Goal: Task Accomplishment & Management: Manage account settings

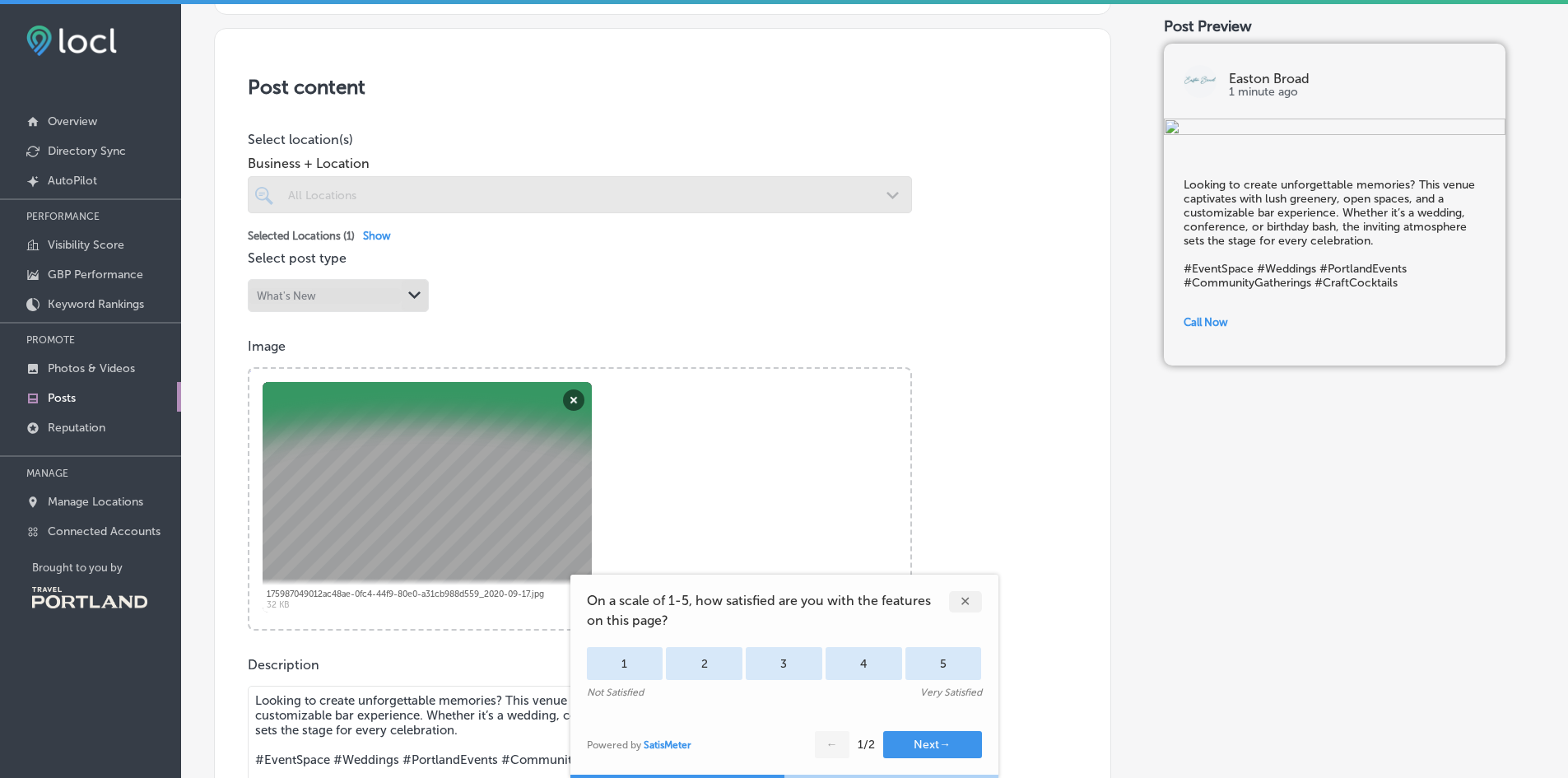
scroll to position [315, 0]
click at [346, 290] on div "What's New" at bounding box center [325, 297] width 153 height 15
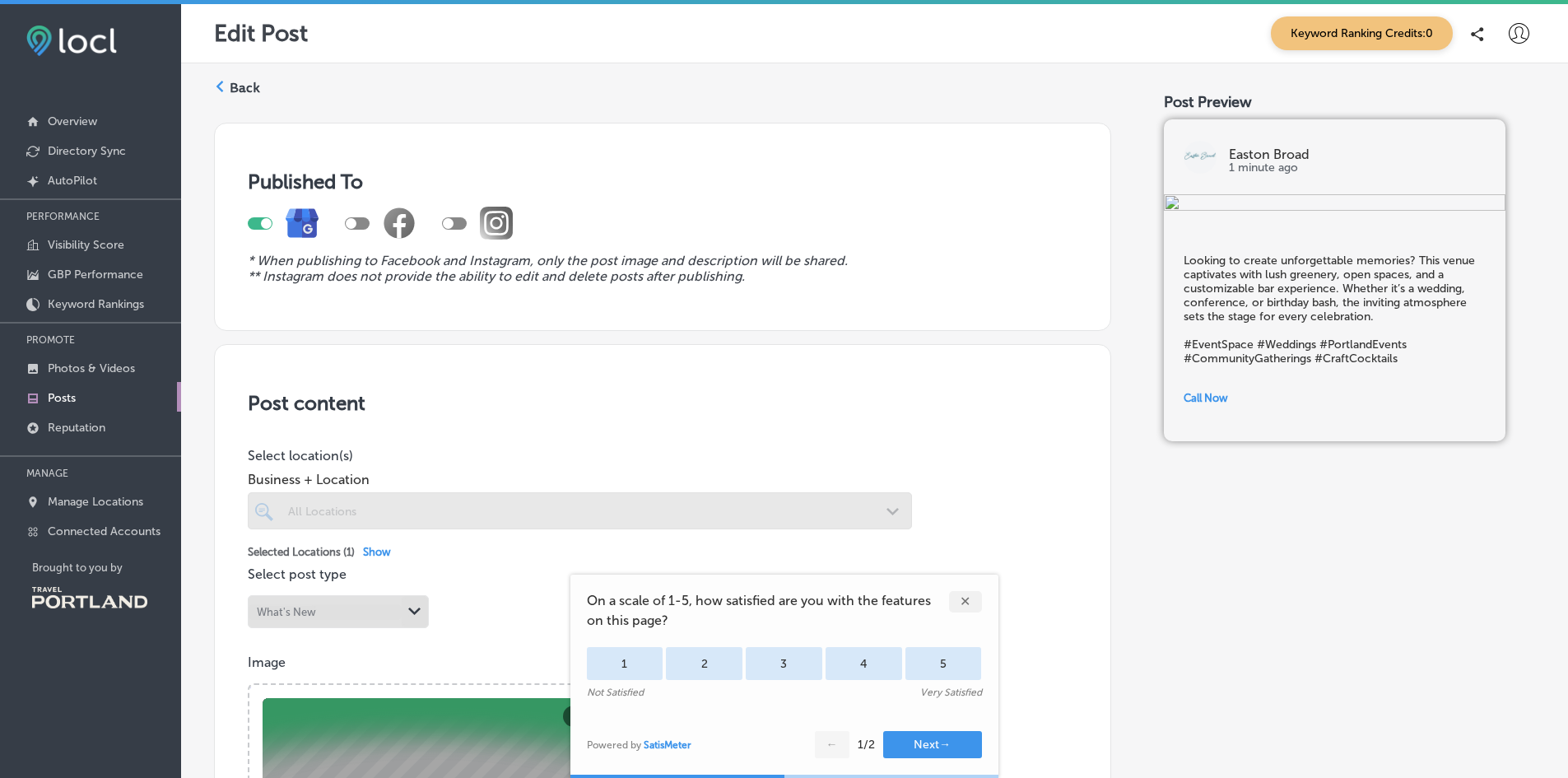
scroll to position [0, 0]
click at [260, 224] on div at bounding box center [260, 223] width 25 height 12
checkbox input "false"
click at [957, 592] on div "✕" at bounding box center [965, 601] width 33 height 21
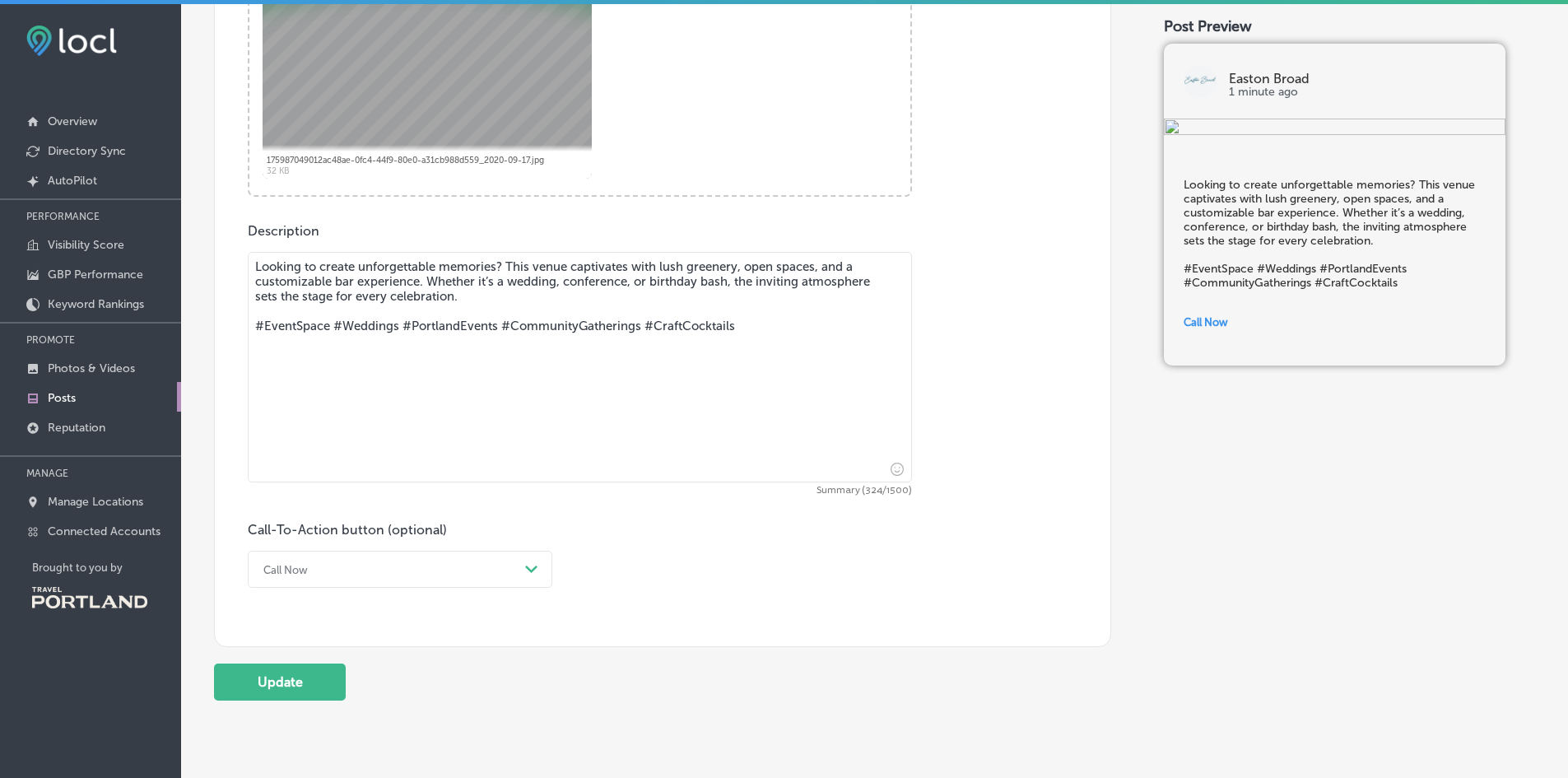
scroll to position [751, 0]
click at [324, 681] on button "Update" at bounding box center [280, 681] width 132 height 37
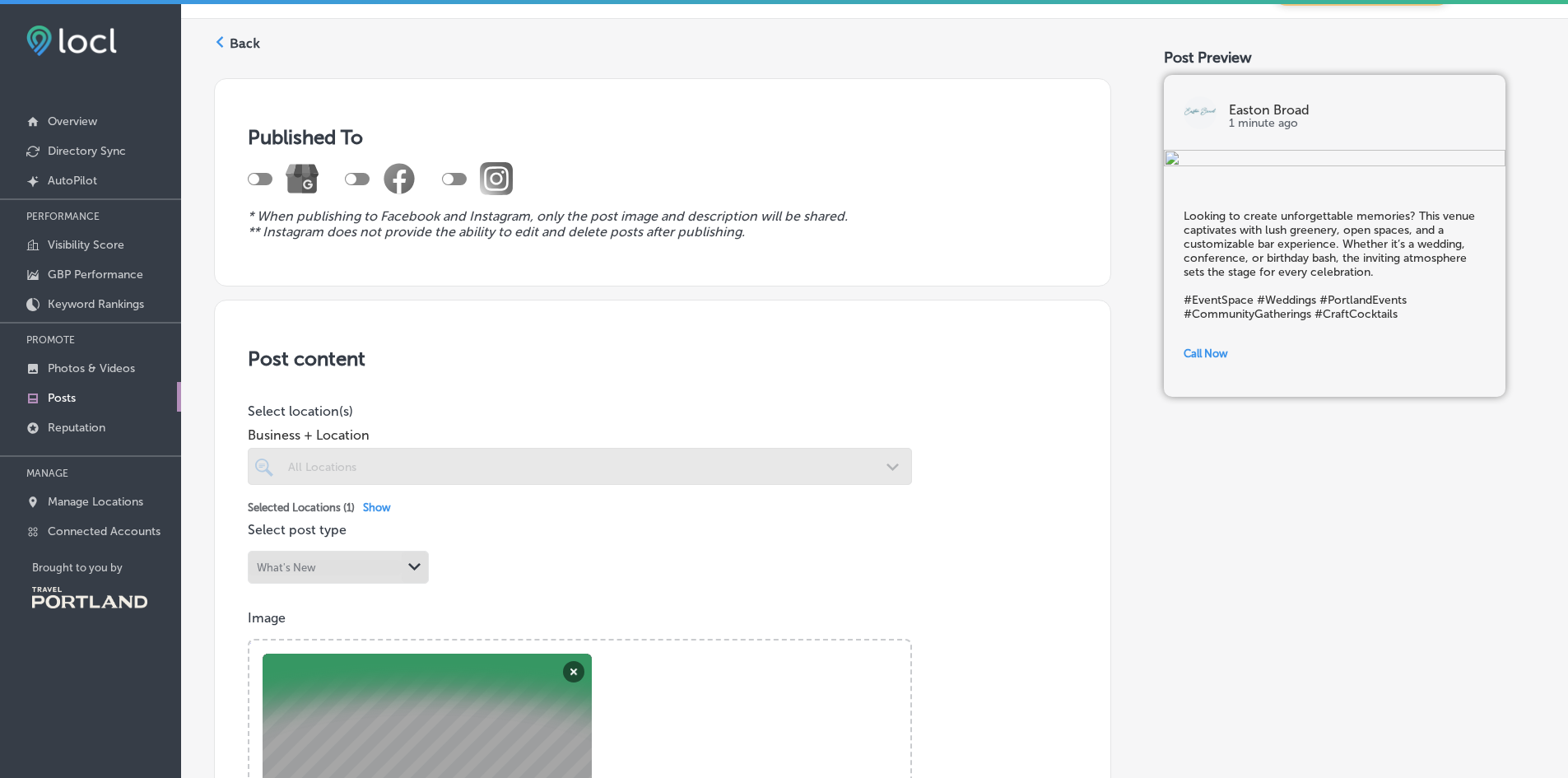
scroll to position [0, 0]
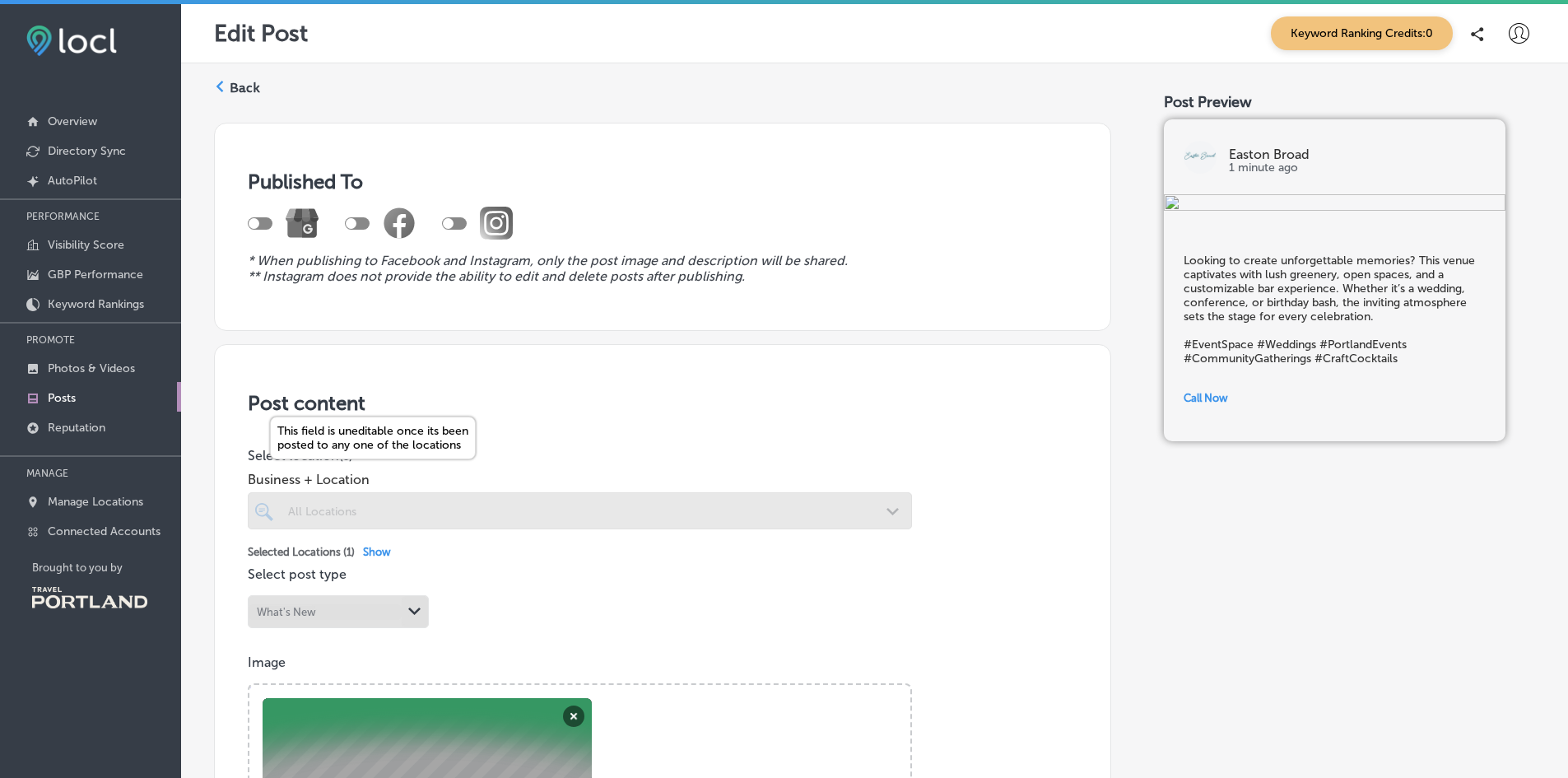
click at [329, 509] on div at bounding box center [580, 510] width 664 height 37
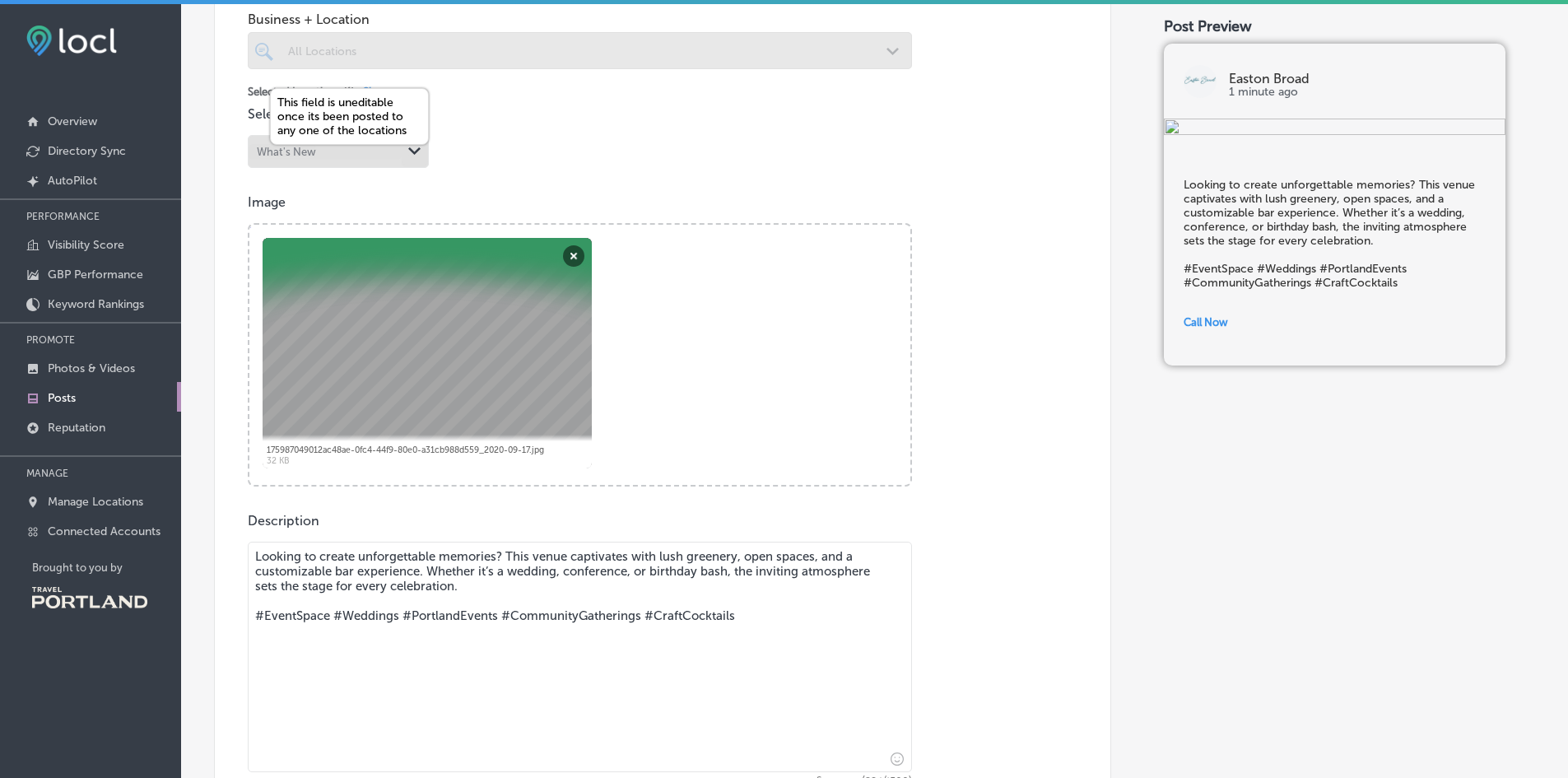
scroll to position [461, 0]
click at [574, 245] on button "Remove" at bounding box center [574, 255] width 21 height 21
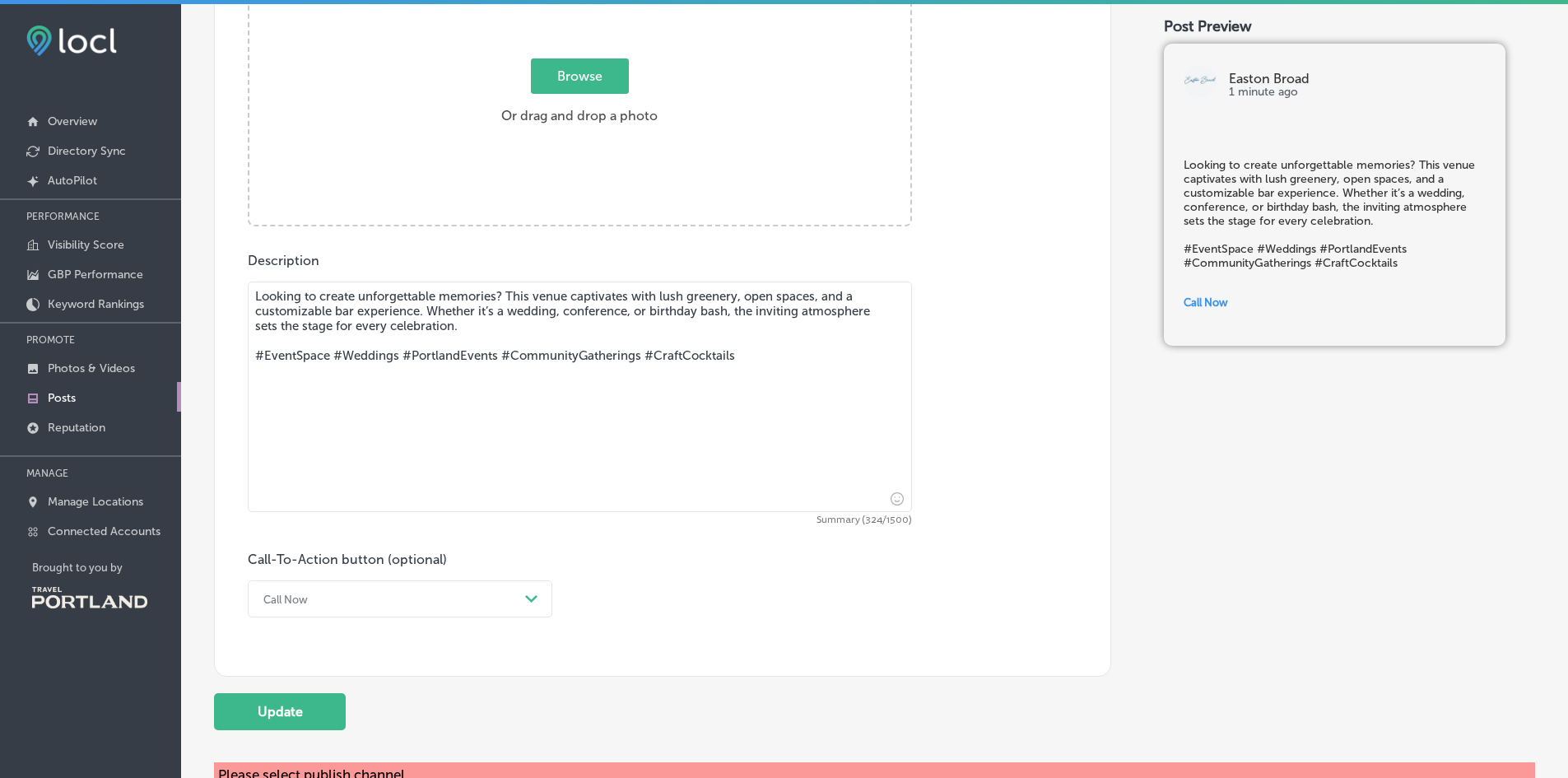
scroll to position [837, 0]
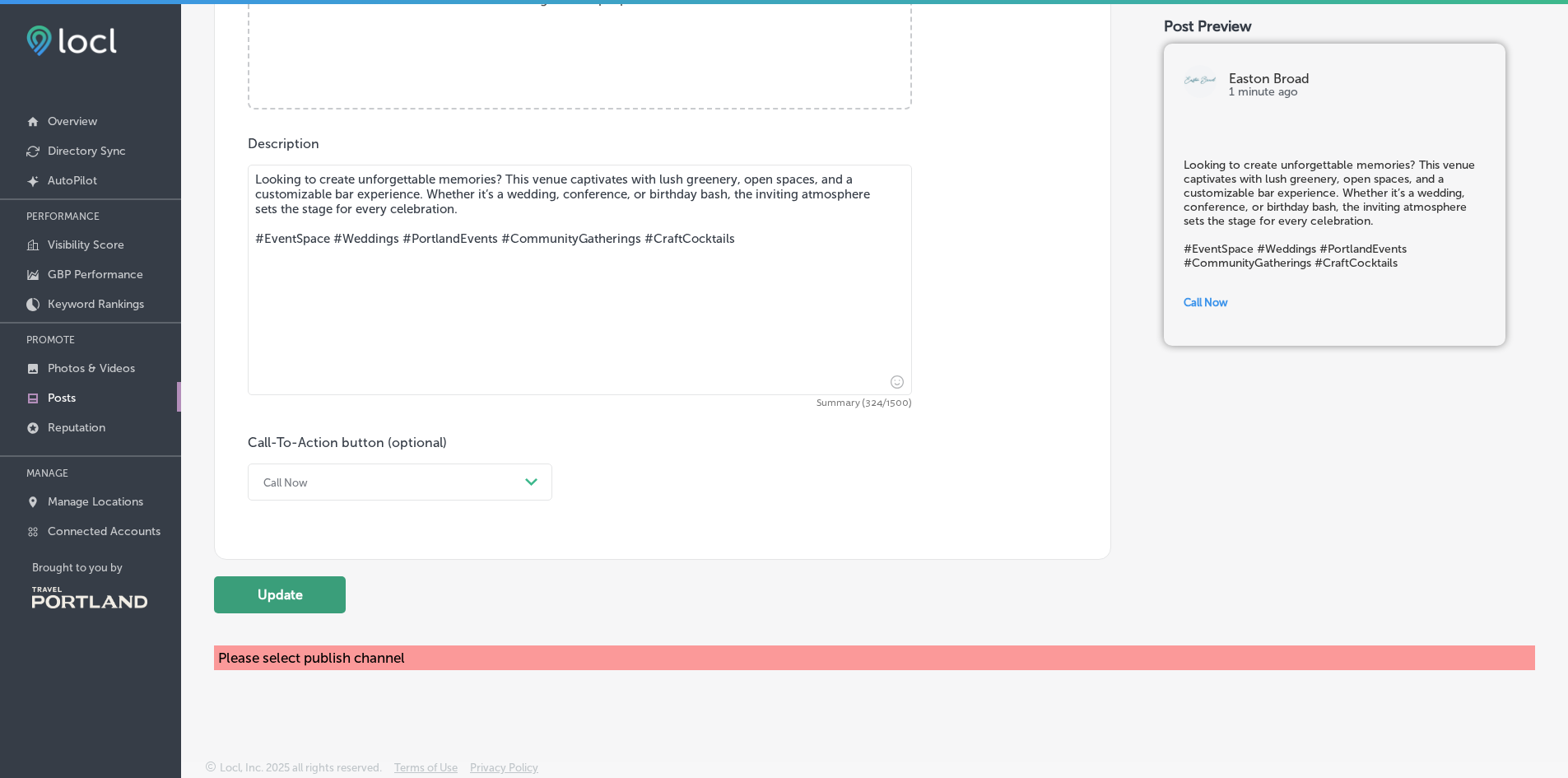
click at [282, 600] on button "Update" at bounding box center [280, 594] width 132 height 37
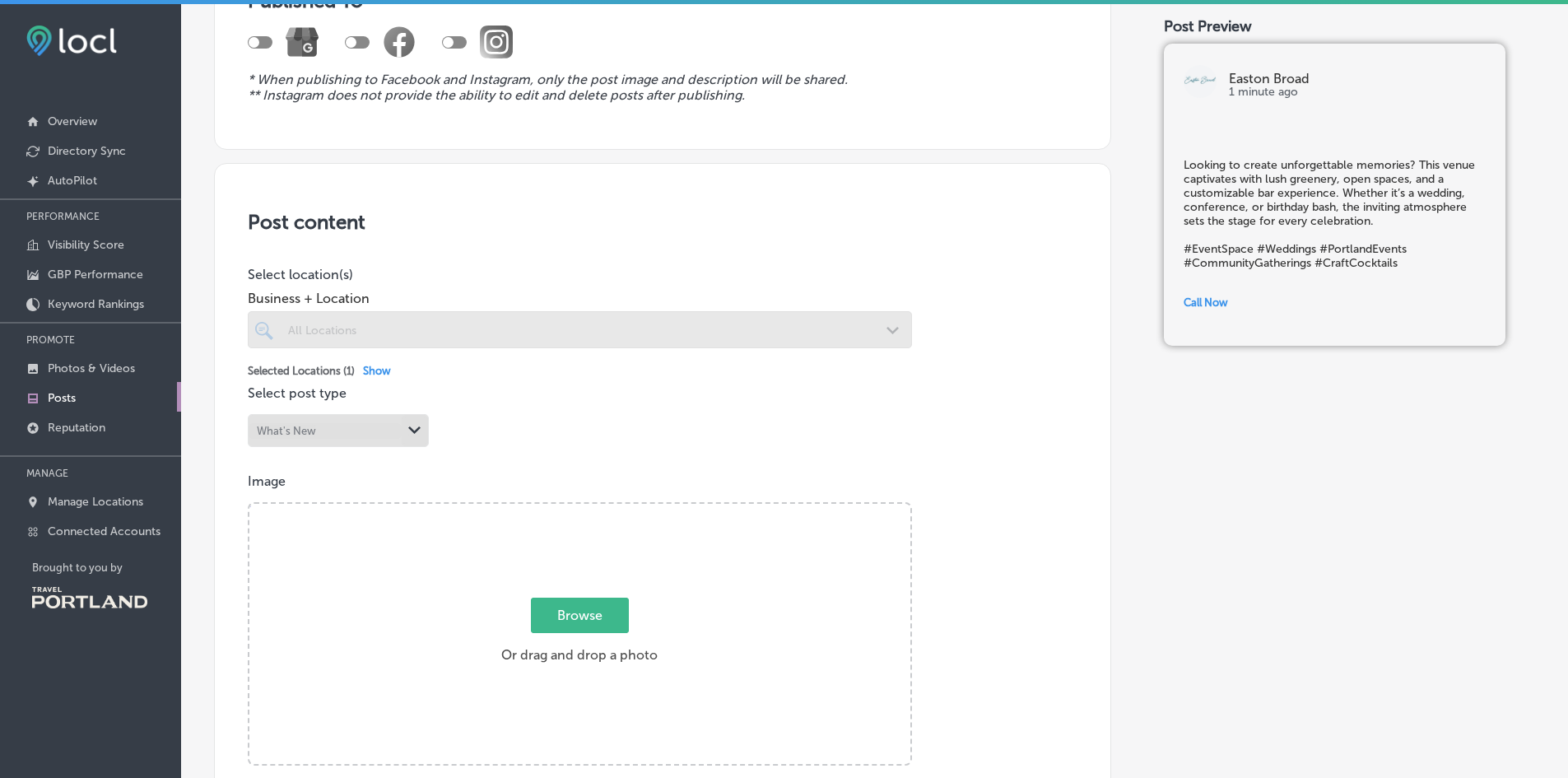
scroll to position [0, 0]
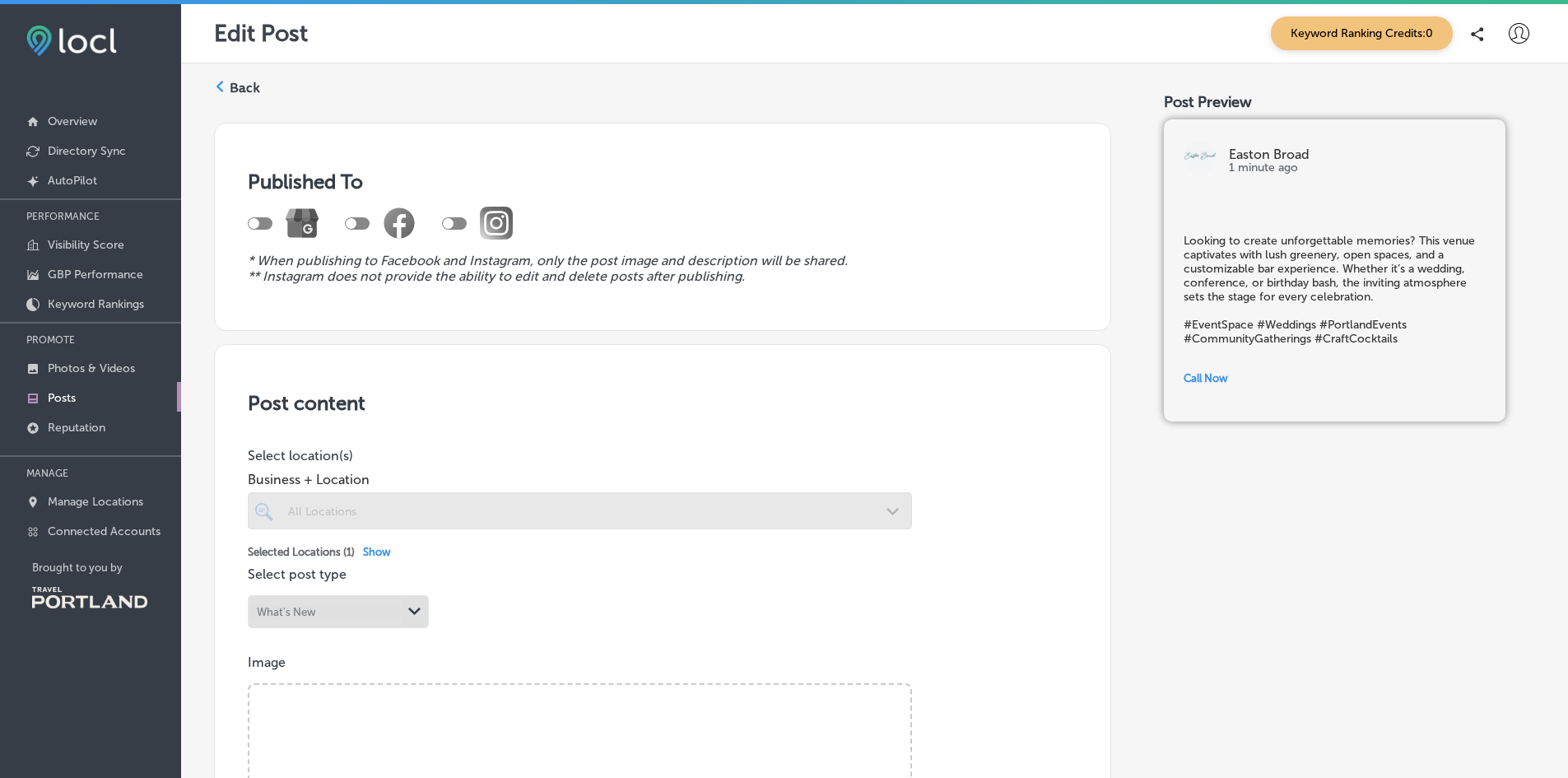
click at [238, 92] on label "Back" at bounding box center [245, 87] width 31 height 18
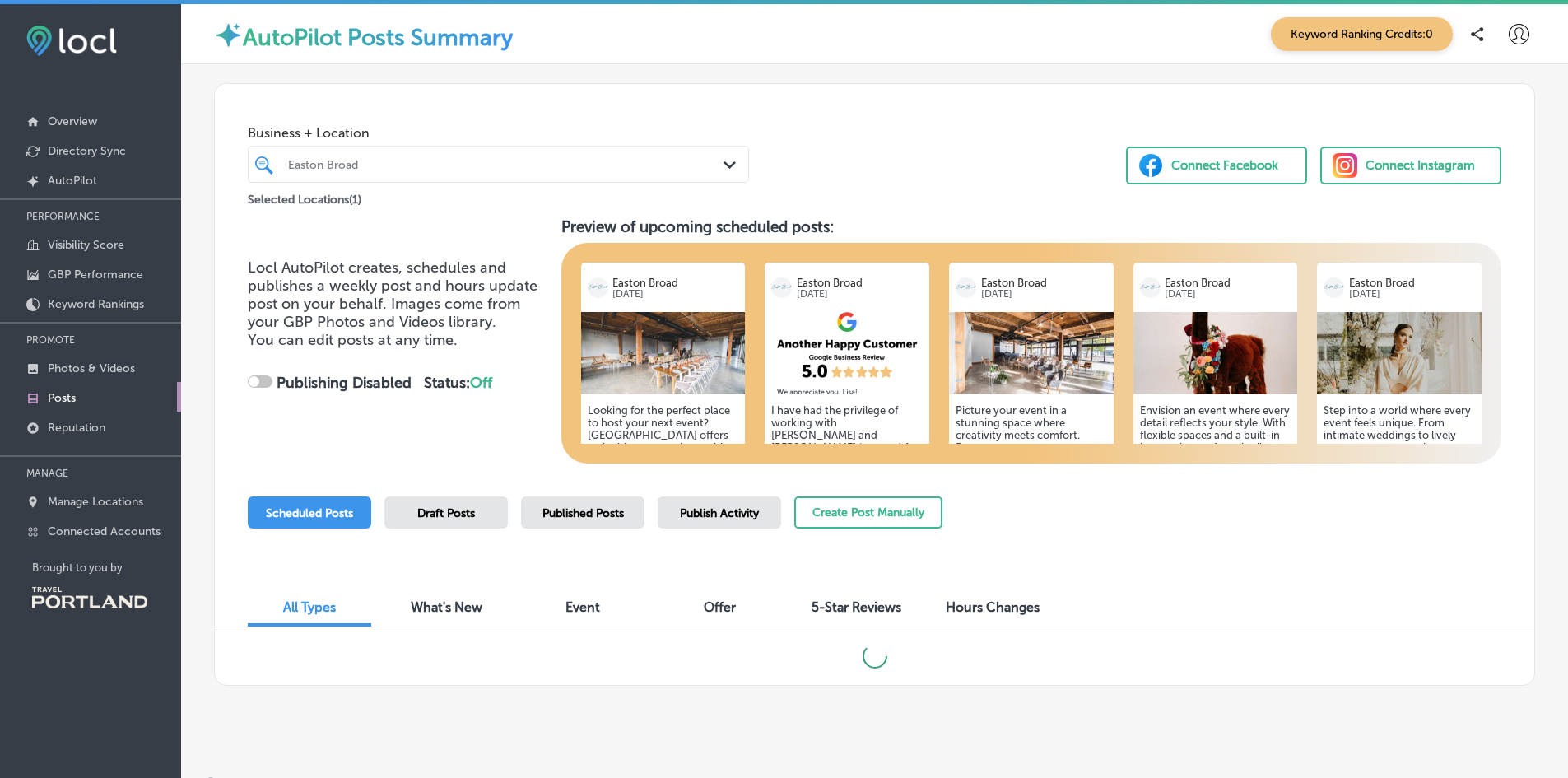
checkbox input "true"
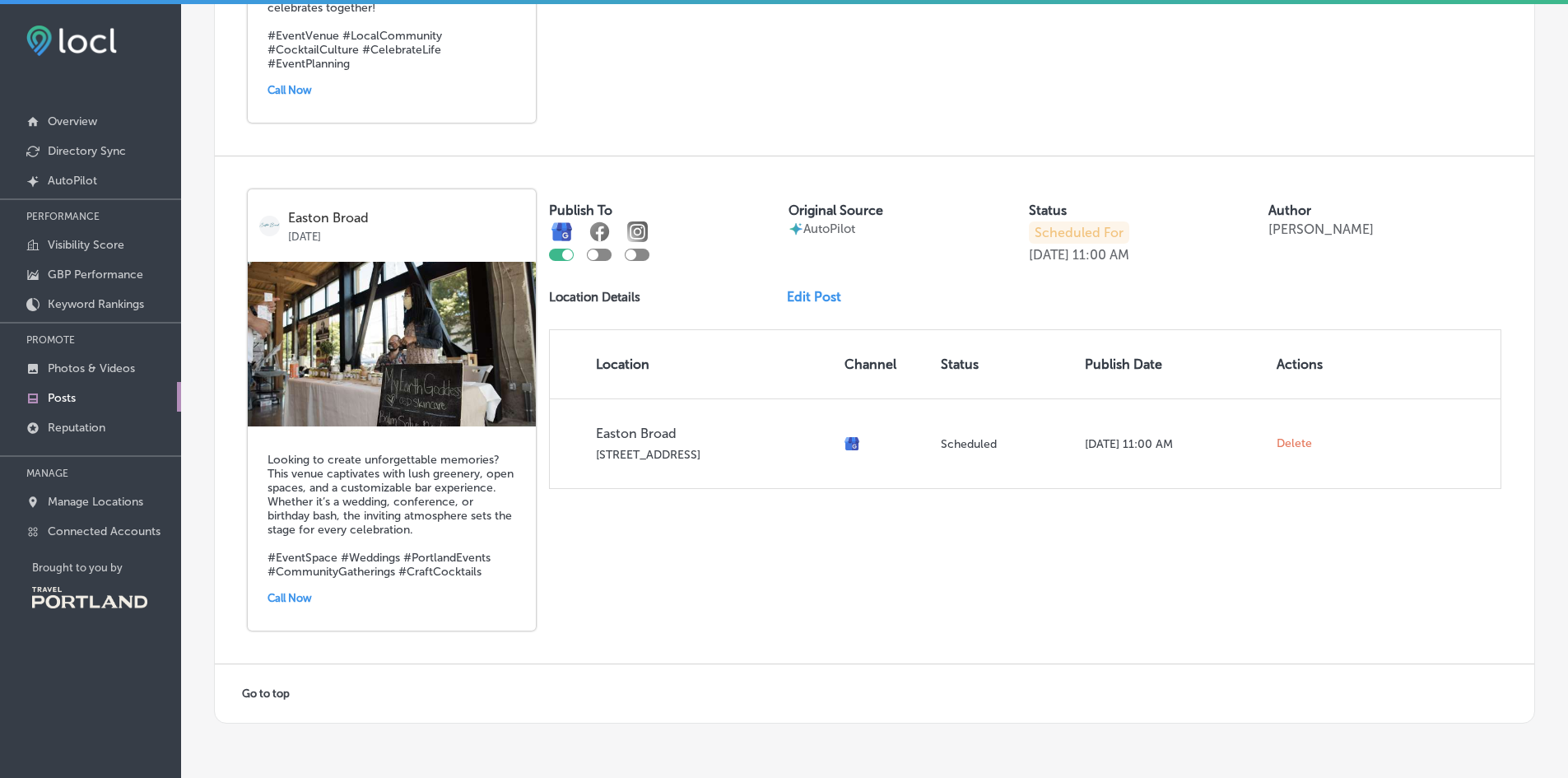
scroll to position [3095, 0]
click at [822, 288] on link "Edit Post" at bounding box center [820, 296] width 68 height 15
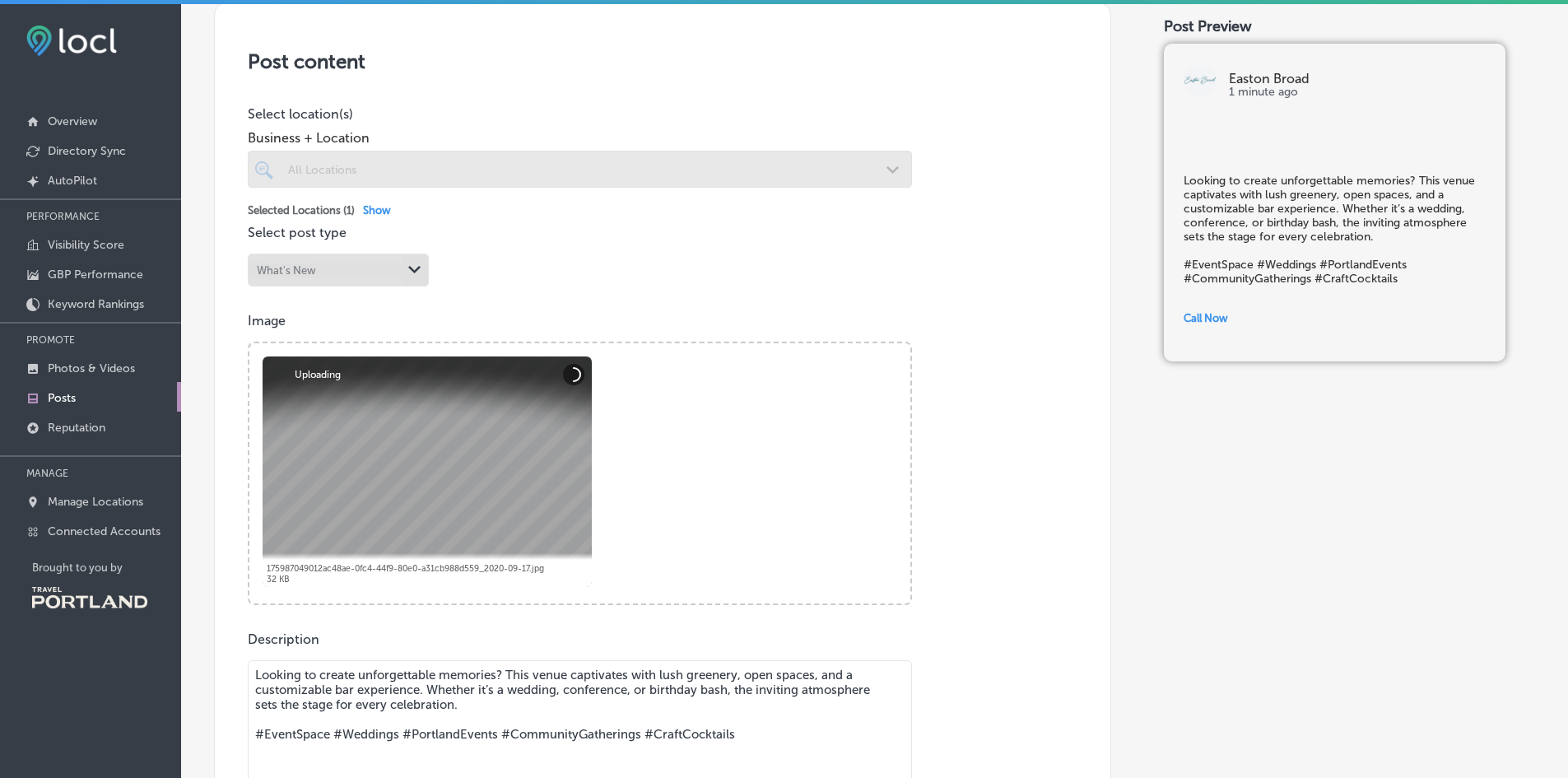
scroll to position [343, 0]
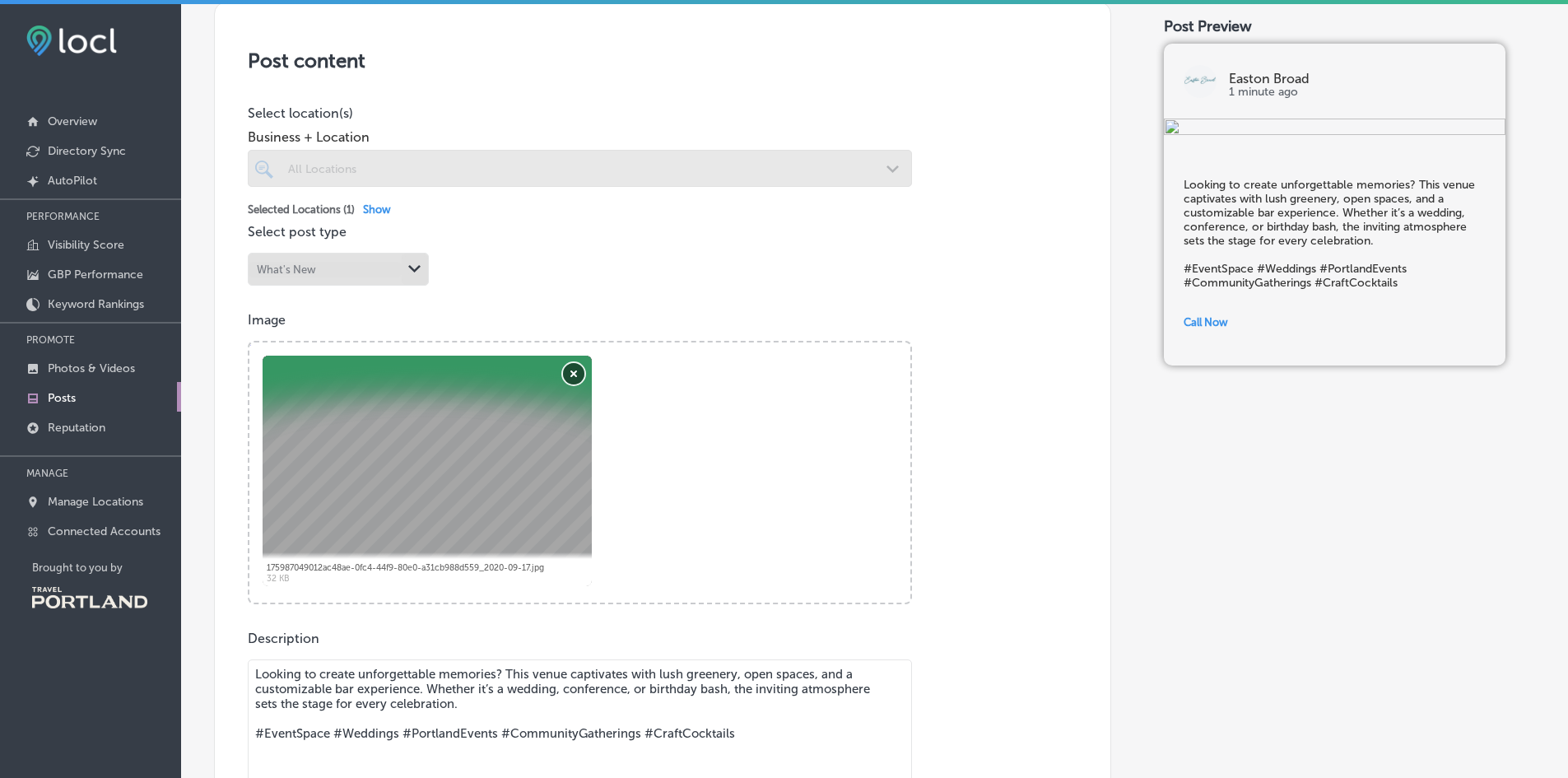
click at [572, 373] on button "Remove" at bounding box center [574, 374] width 21 height 21
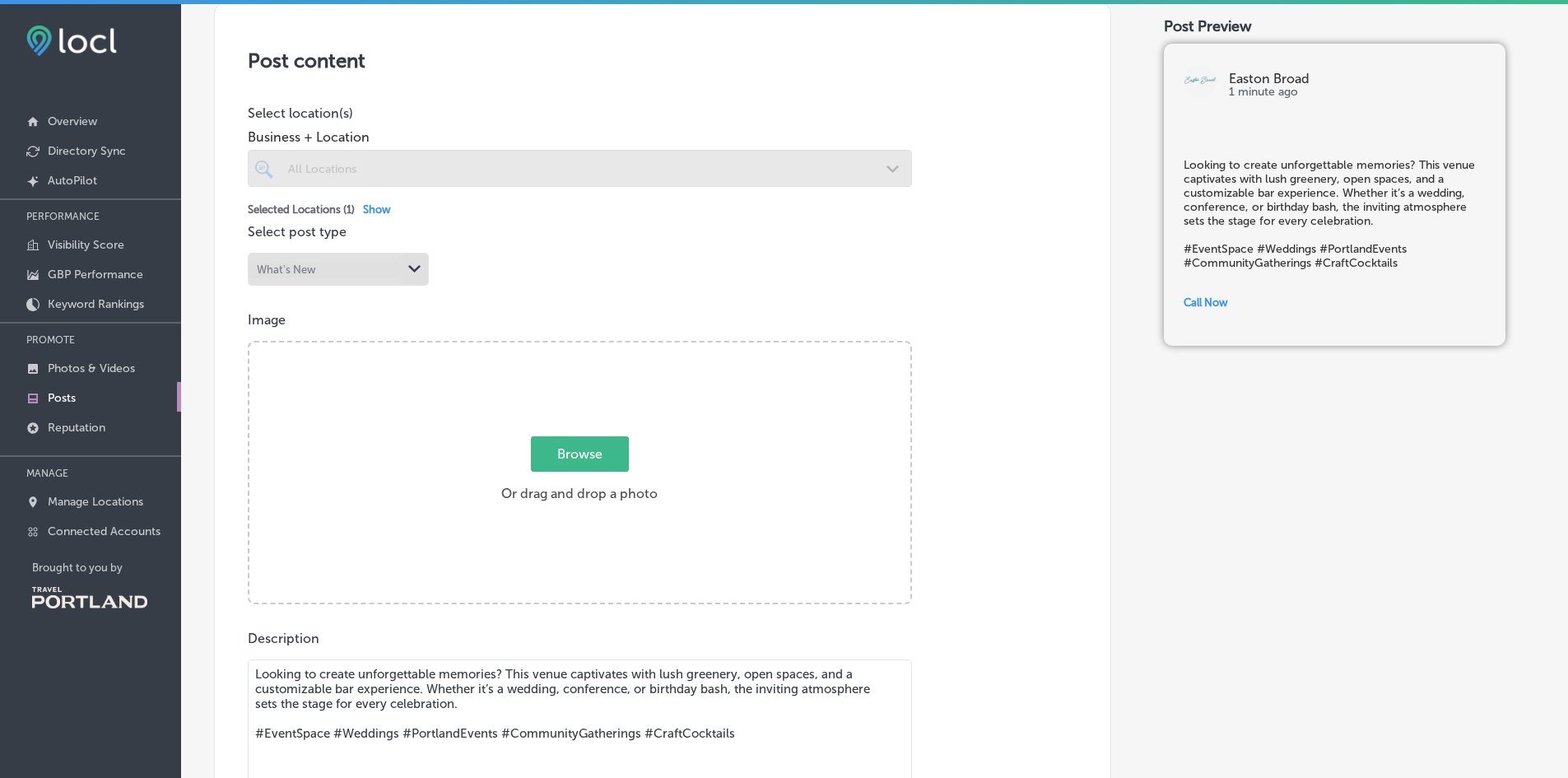
click at [587, 458] on span "Browse" at bounding box center [580, 453] width 98 height 35
click at [587, 347] on input "Browse Or drag and drop a photo" at bounding box center [580, 345] width 661 height 5
type input "C:\fakepath\Easton Broad Portland Wedding Venue-3.jpg"
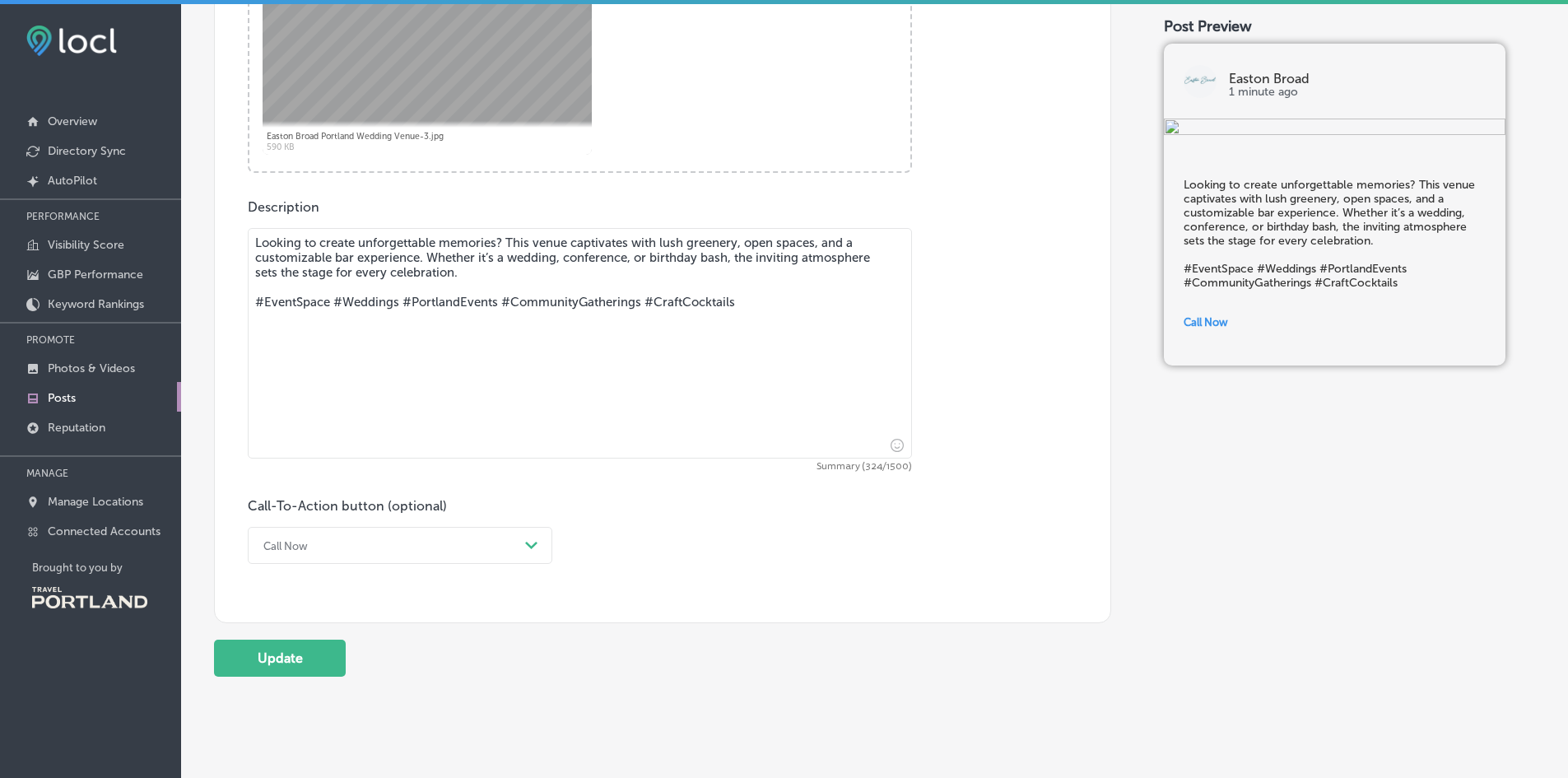
scroll to position [812, 0]
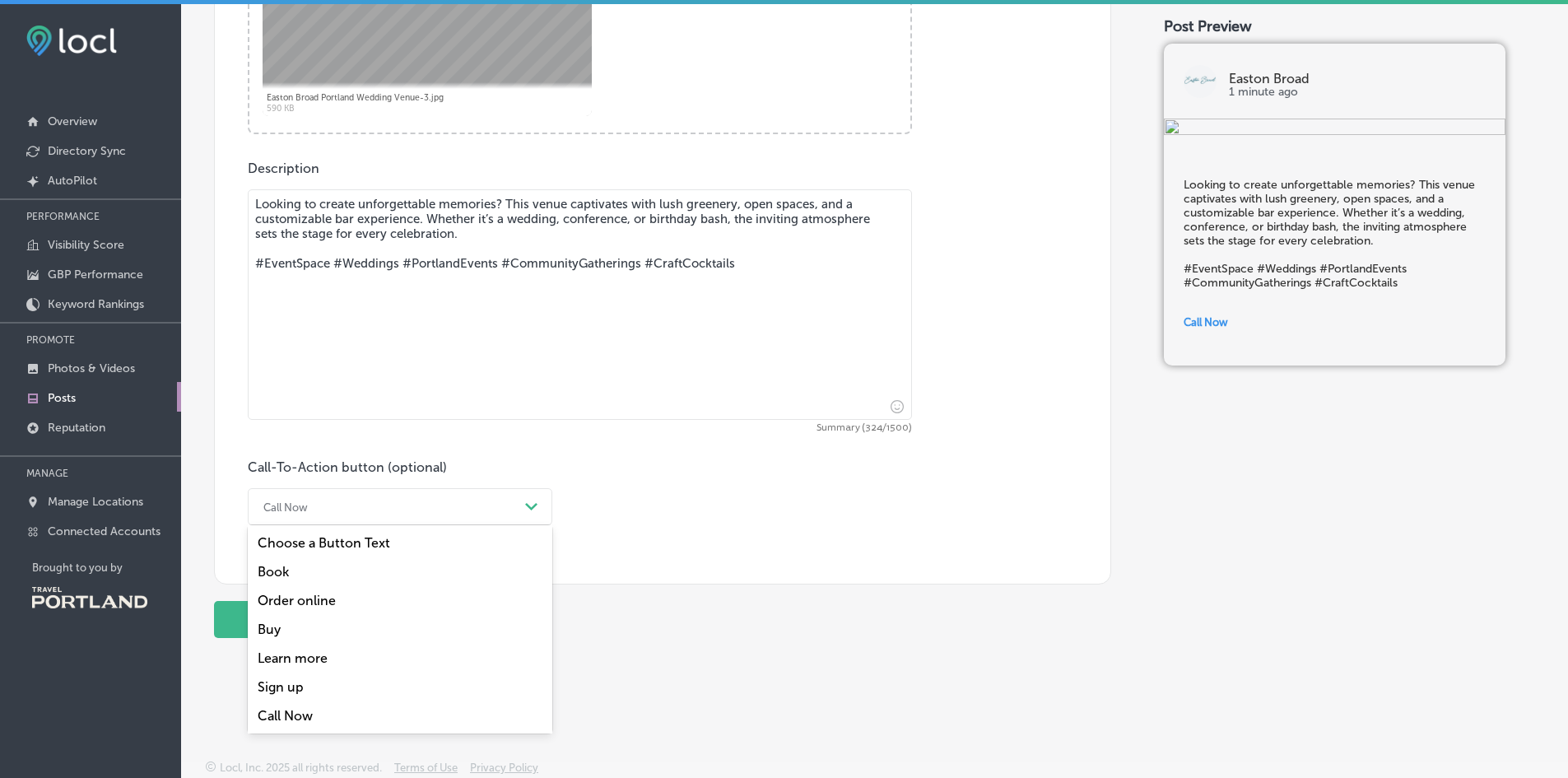
click at [335, 494] on div "Call Now" at bounding box center [386, 507] width 263 height 26
click at [325, 654] on div "Learn more" at bounding box center [400, 658] width 304 height 29
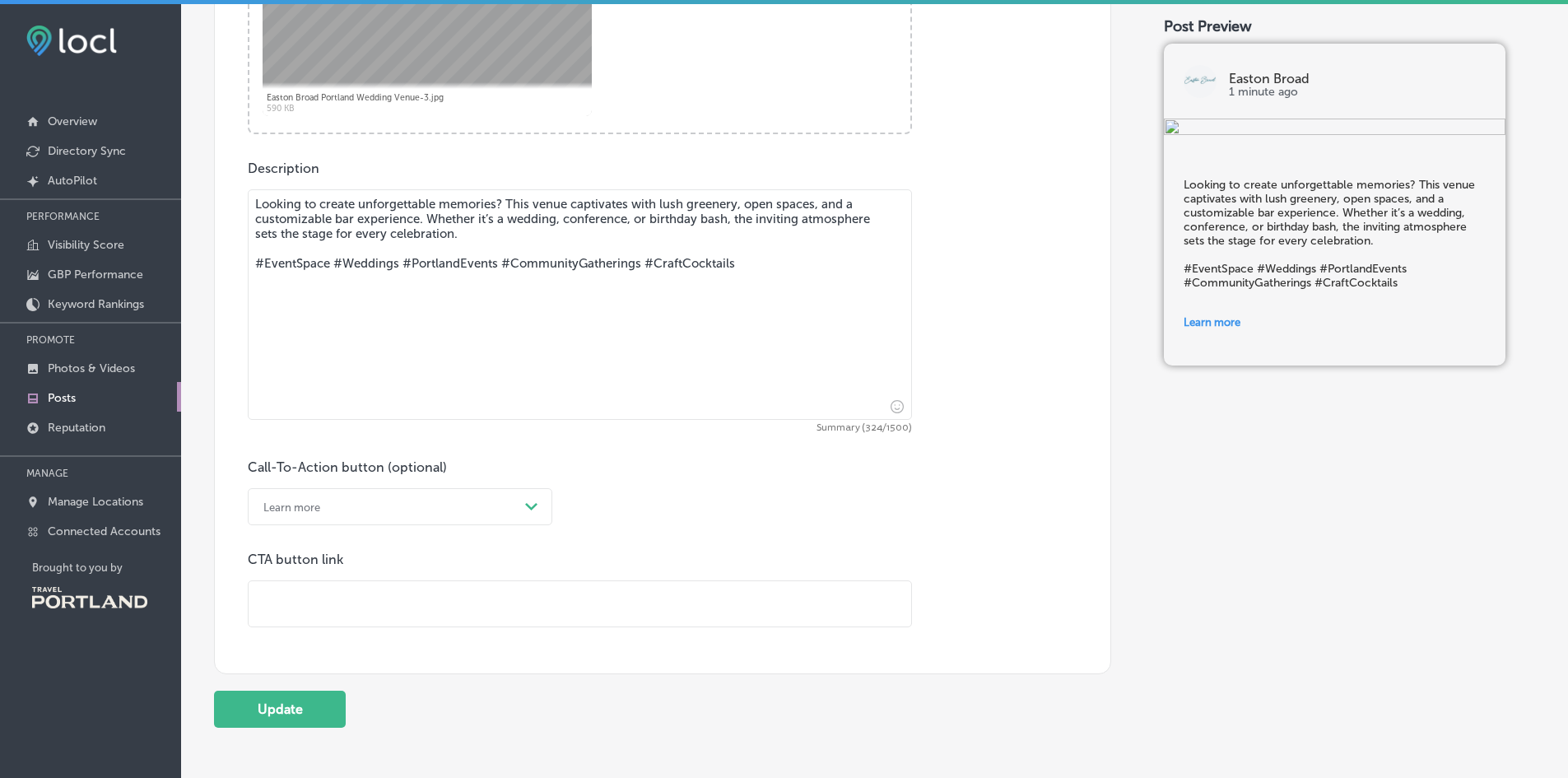
click at [316, 614] on input "text" at bounding box center [580, 604] width 663 height 45
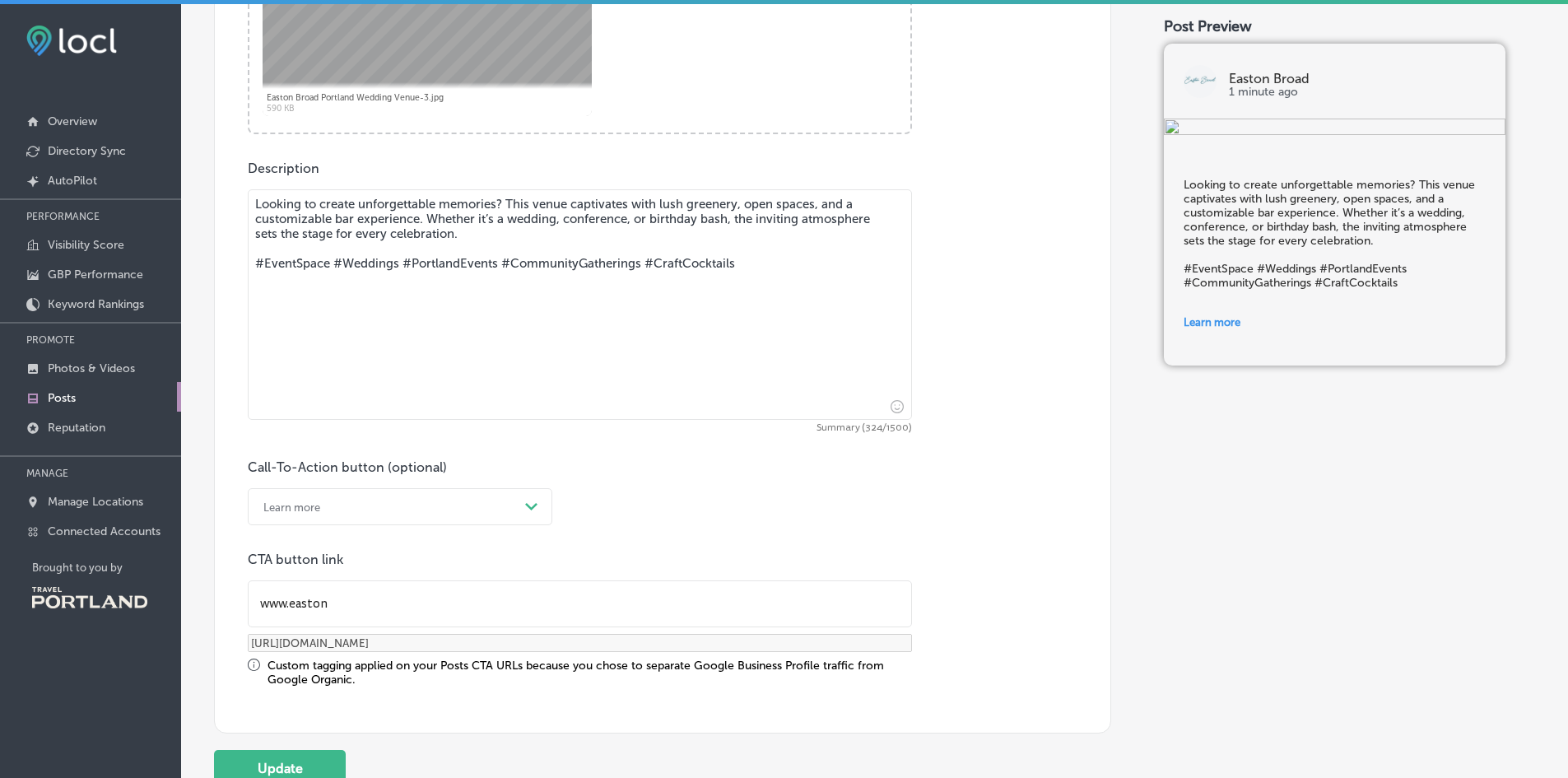
type input "www.eastonb"
type input "[URL][DOMAIN_NAME]"
type input "www.eastonbr"
type input "[URL][DOMAIN_NAME]"
type input "www.eastonbro"
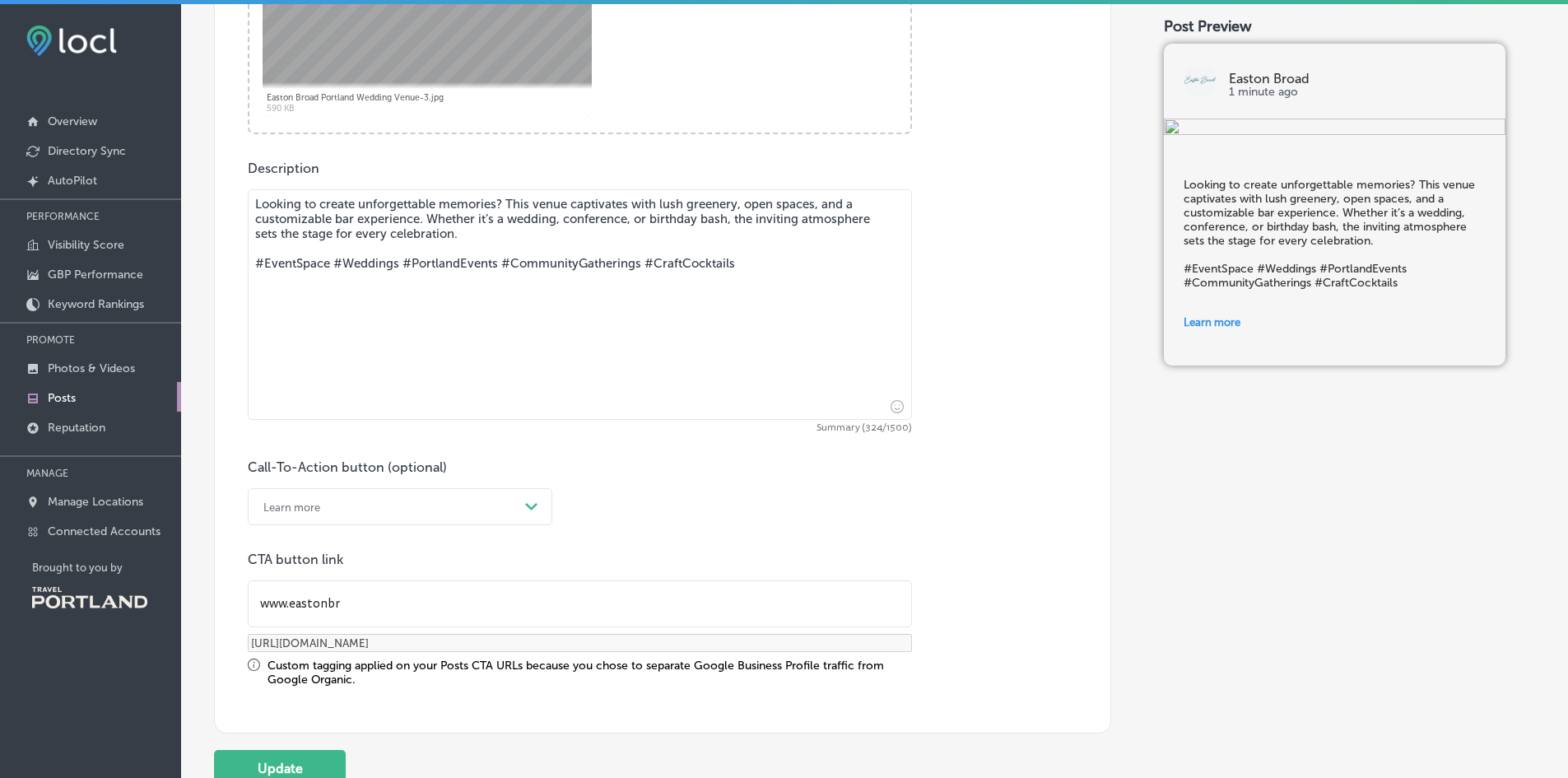
type input "[URL][DOMAIN_NAME]"
type input "www.eastonbroa"
type input "[URL][DOMAIN_NAME]"
type input "www.eastonbroad"
type input "[URL][DOMAIN_NAME]"
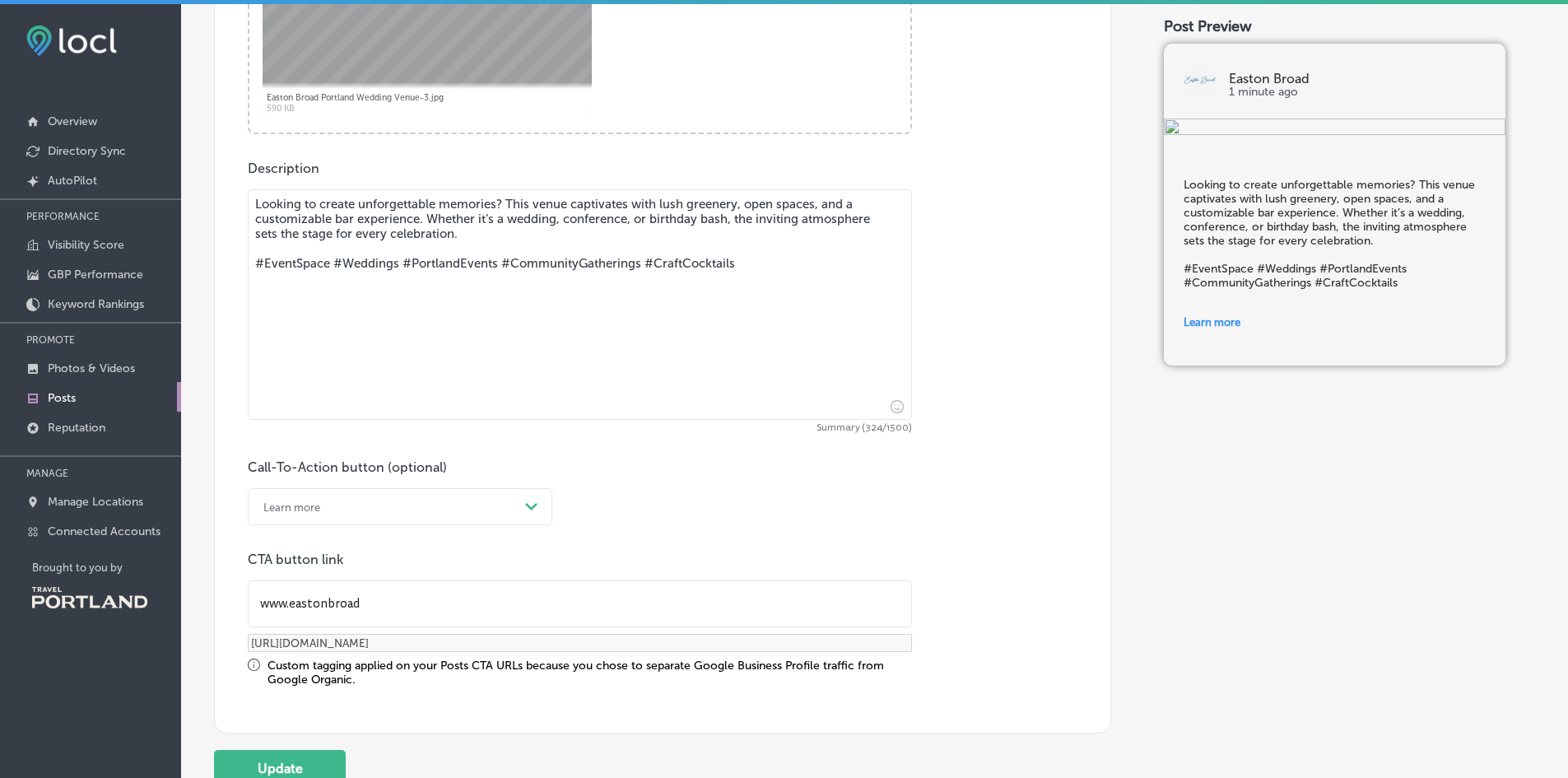
type input "www.eastonbroadp"
type input "[URL][DOMAIN_NAME]"
type input "www.eastonbroadpd"
type input "[URL][DOMAIN_NAME]"
type input "www.eastonbroadpdx"
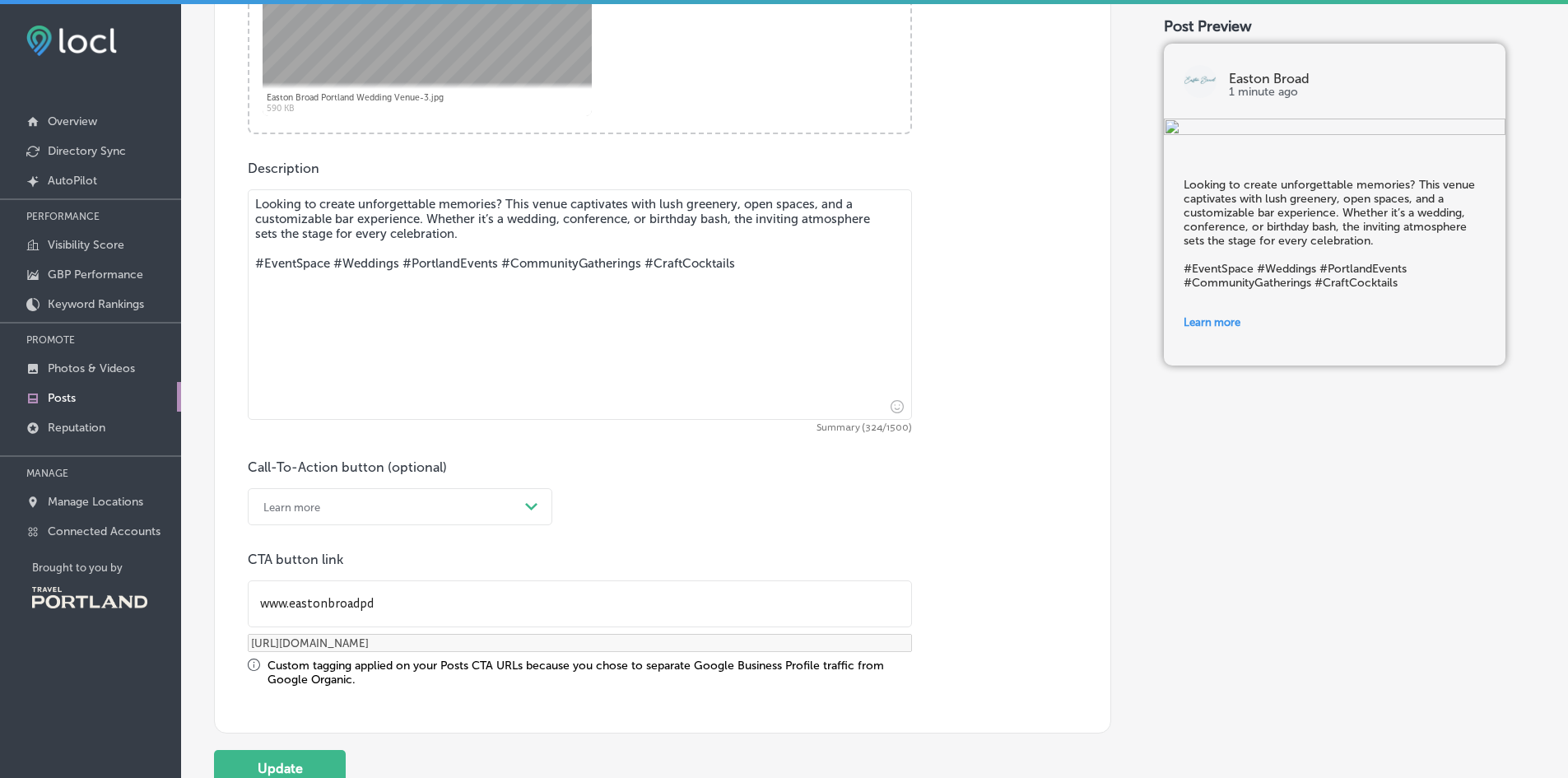
type input "[URL][DOMAIN_NAME]"
type input "www.eastonbroadpdx."
type input "[URL][DOMAIN_NAME]"
type input "www.eastonbroadpdx.c"
type input "[URL][DOMAIN_NAME]"
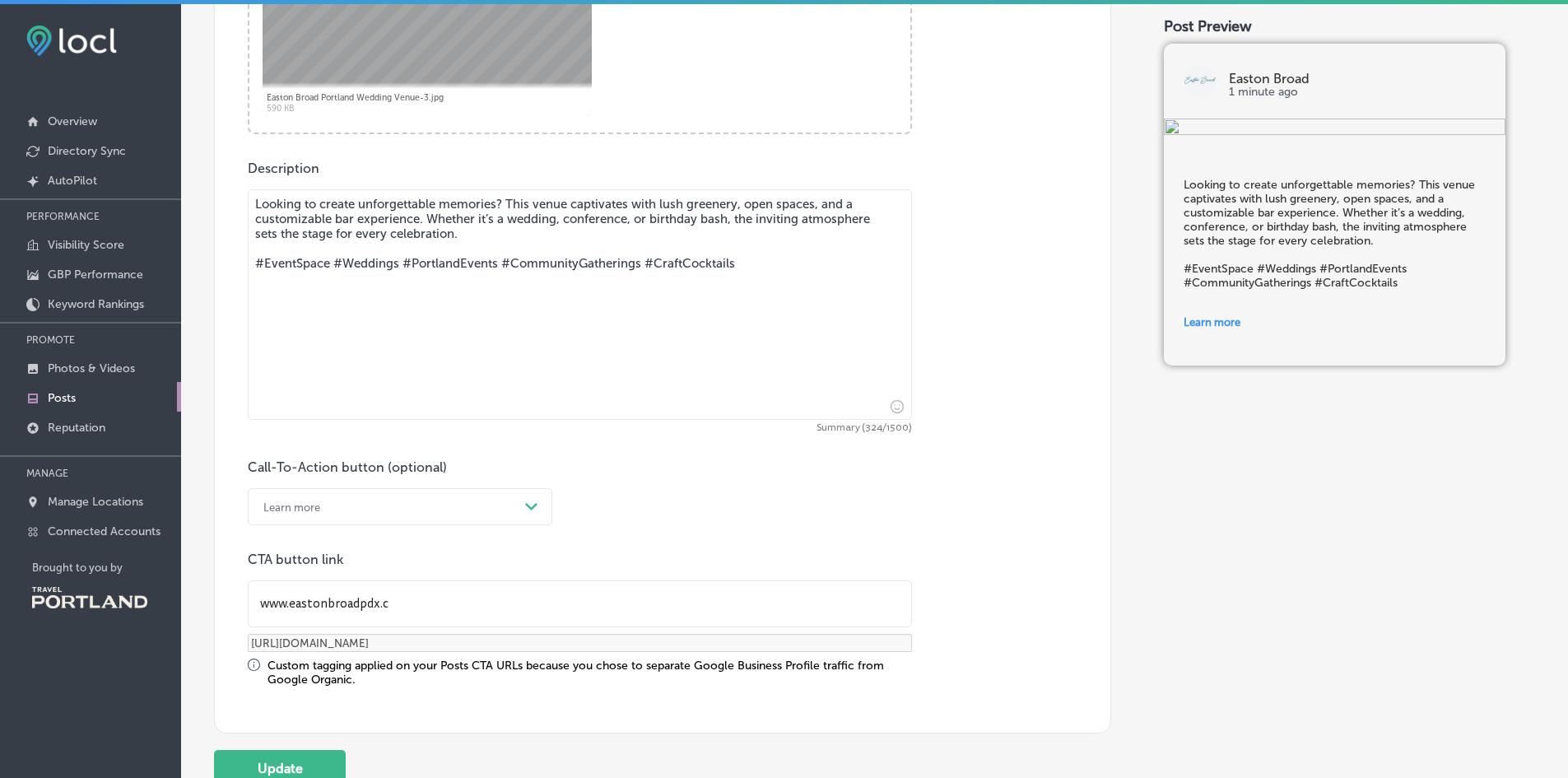
type input "[DOMAIN_NAME]"
type input "[URL][DOMAIN_NAME][DOMAIN_NAME]"
type input "[DOMAIN_NAME]"
type input "[URL][DOMAIN_NAME][DOMAIN_NAME]"
click at [315, 679] on div "Custom tagging applied on your Posts CTA URLs because you chose to separate Goo…" at bounding box center [589, 672] width 644 height 28
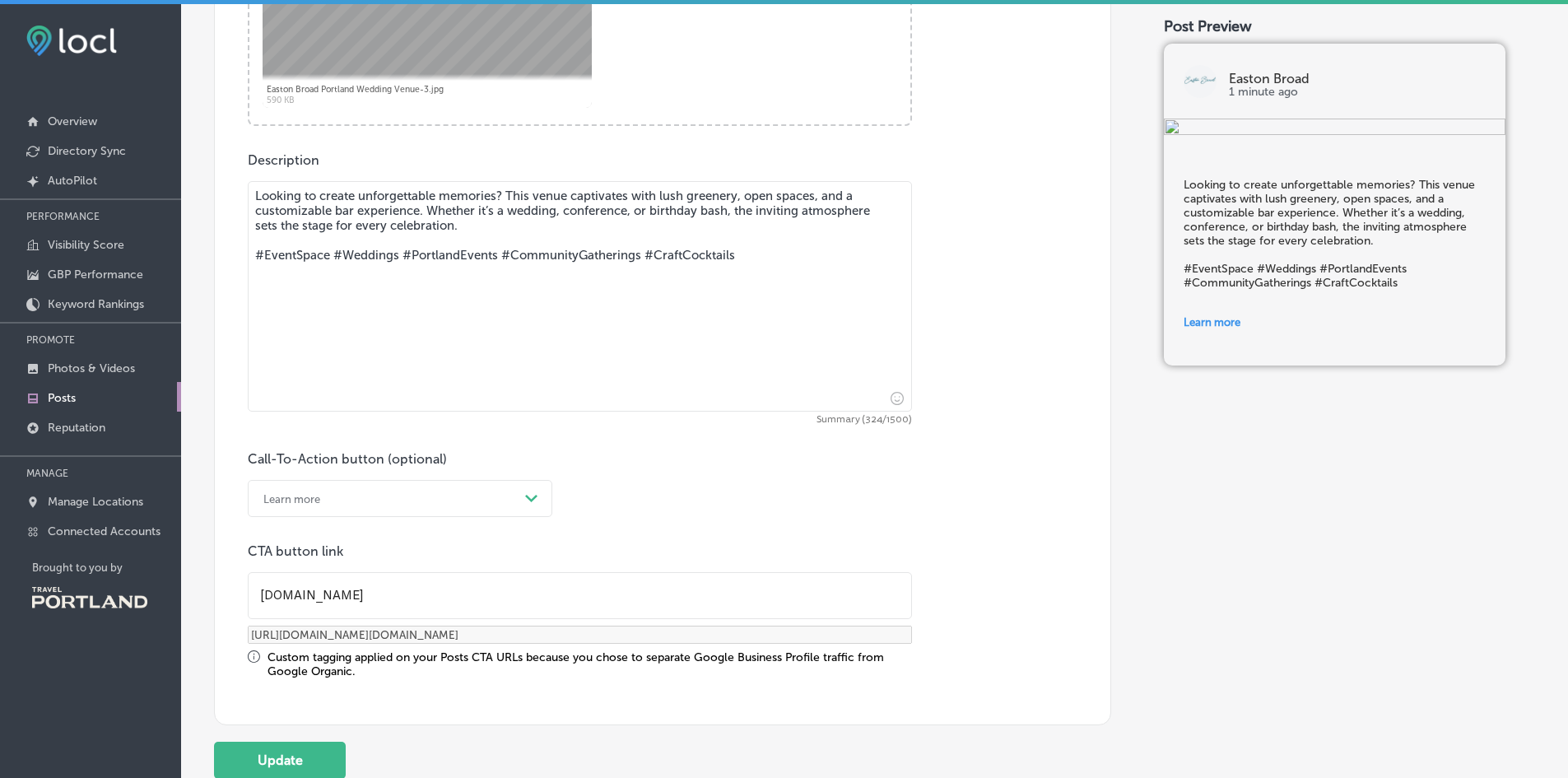
scroll to position [953, 0]
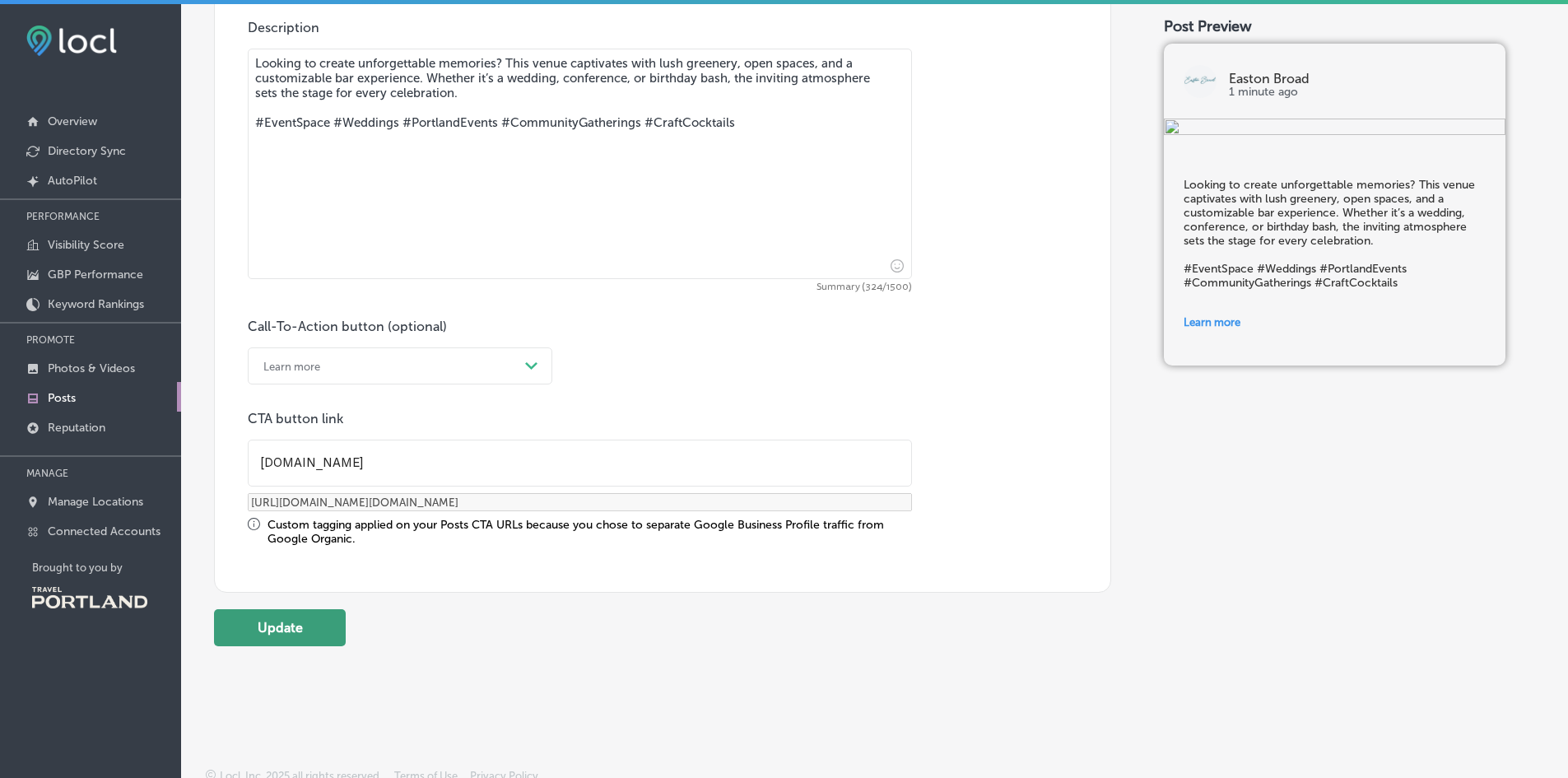
click at [274, 640] on button "Update" at bounding box center [280, 627] width 132 height 37
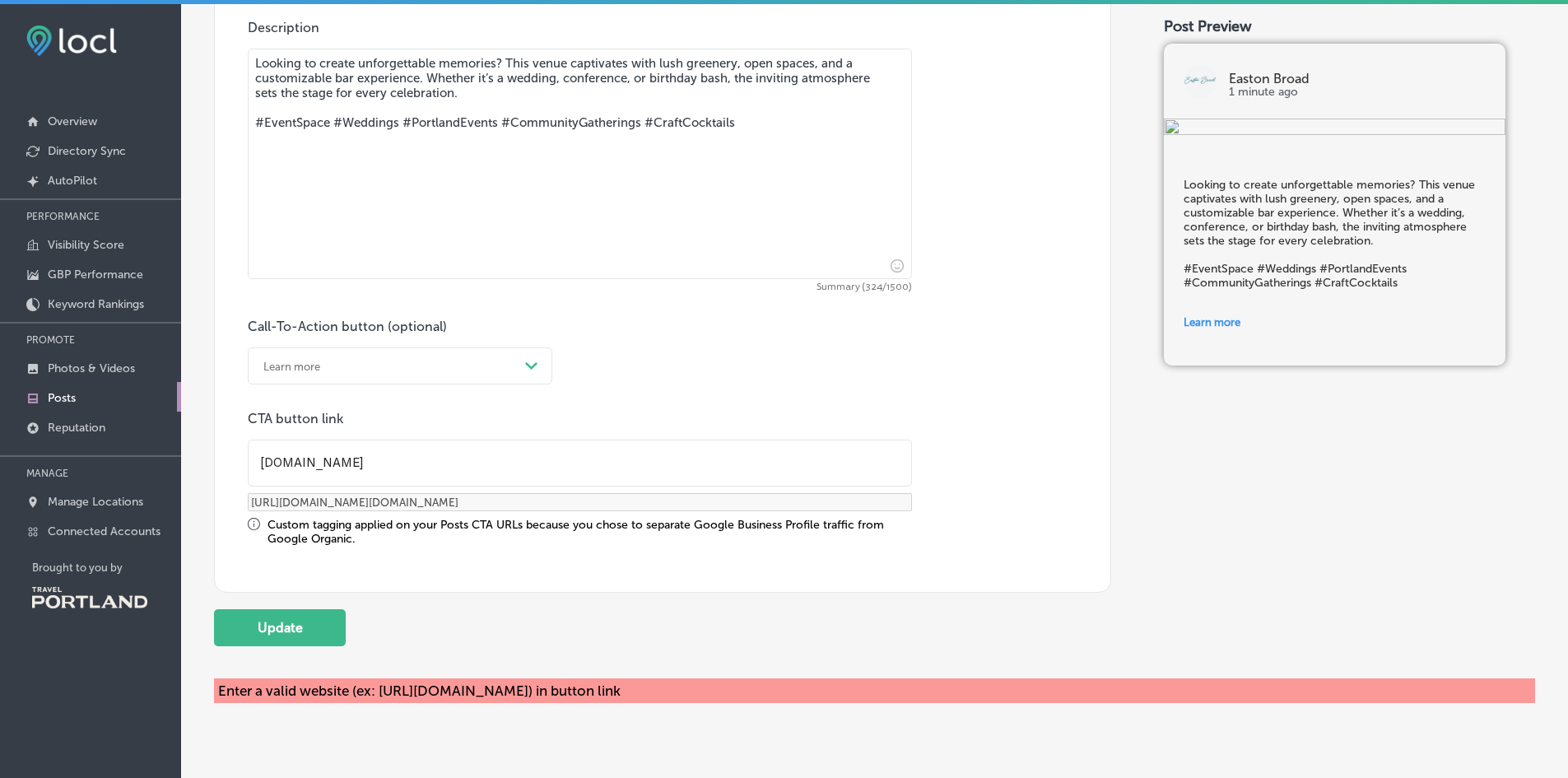
click at [262, 467] on input "[DOMAIN_NAME]" at bounding box center [580, 463] width 663 height 45
type input "[DOMAIN_NAME]"
type input "[URL][DOMAIN_NAME][DOMAIN_NAME]"
type input "[DOMAIN_NAME]"
type input "[URL][DOMAIN_NAME][DOMAIN_NAME]"
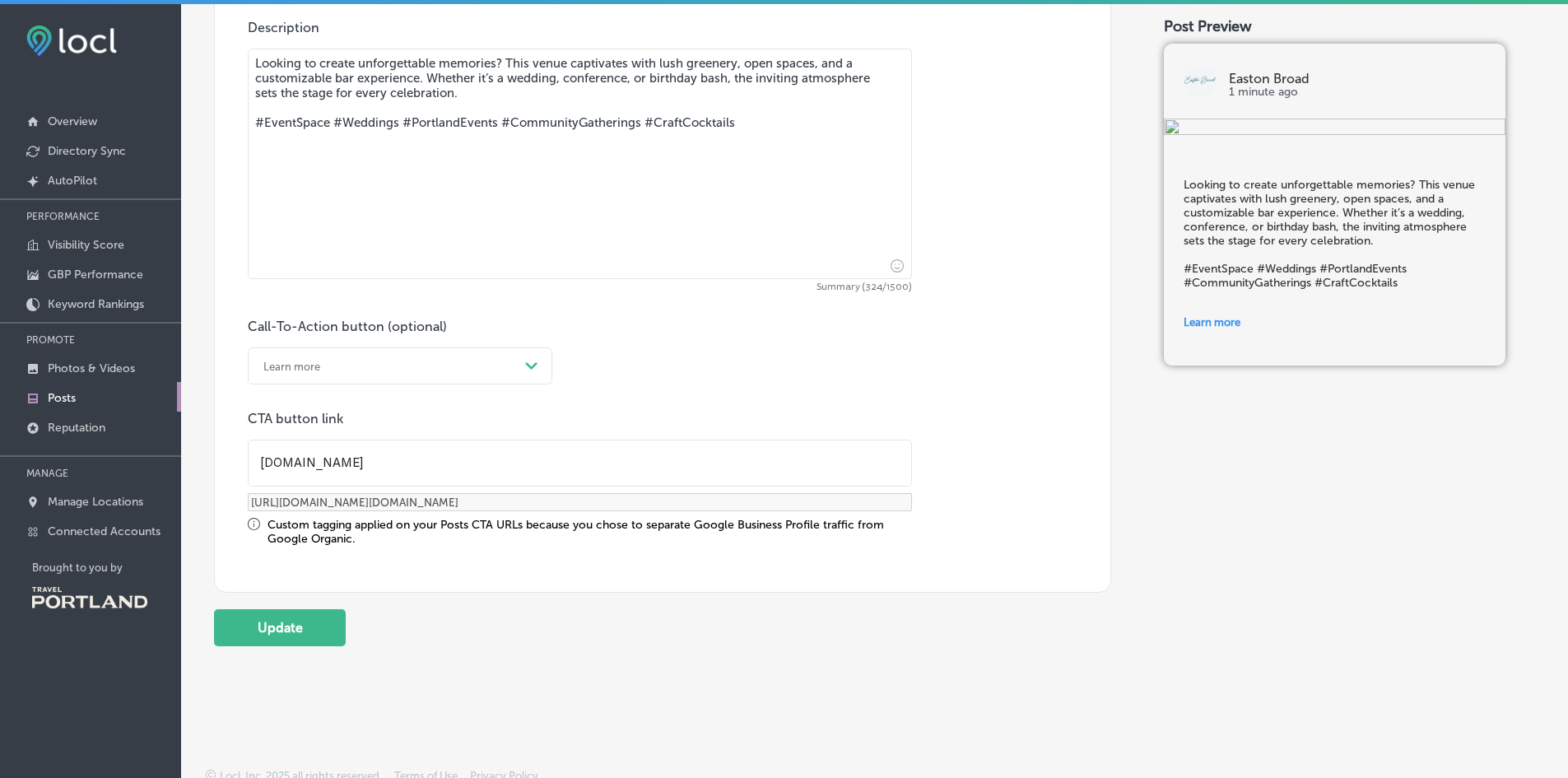
type input "[DOMAIN_NAME]"
type input "[URL][DOMAIN_NAME][DOMAIN_NAME]"
type input "[DOMAIN_NAME]"
type input "[URL][DOMAIN_NAME][DOMAIN_NAME]"
type input "[DOMAIN_NAME]"
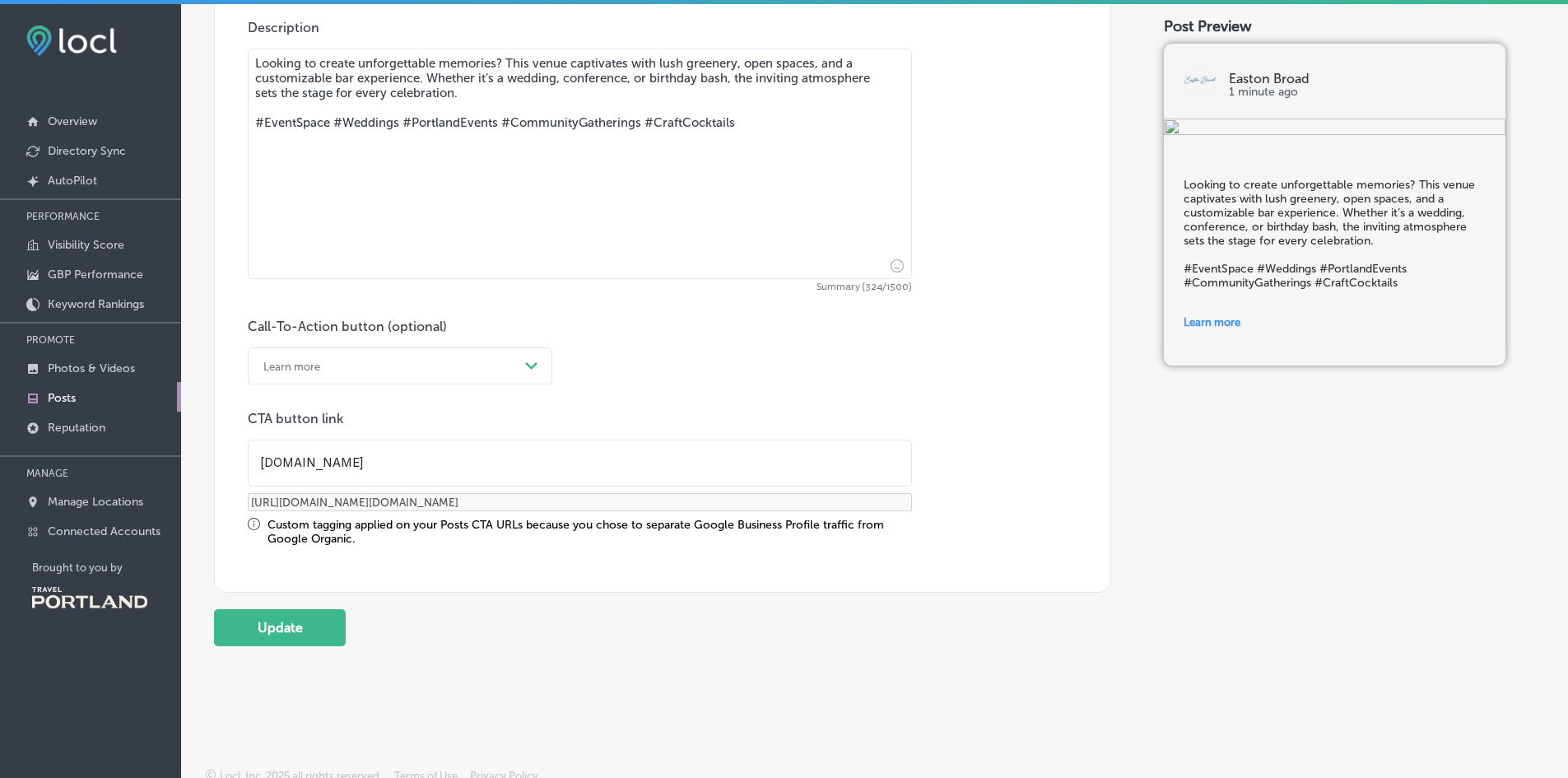
type input "[URL][DOMAIN_NAME][DOMAIN_NAME]"
type input "[URL][DOMAIN_NAME]"
click at [279, 628] on button "Update" at bounding box center [280, 627] width 132 height 37
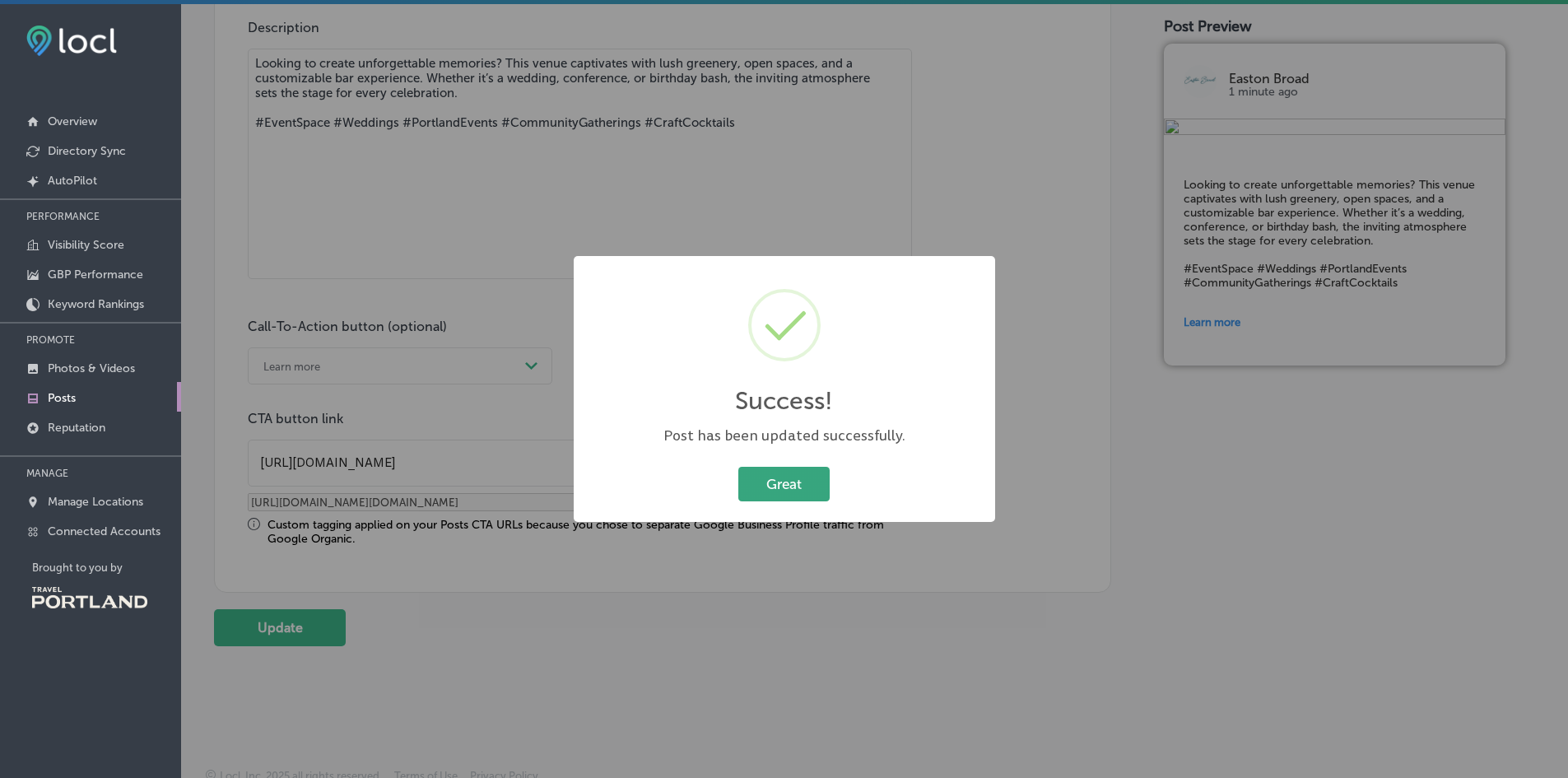
click at [769, 480] on button "Great" at bounding box center [784, 483] width 91 height 33
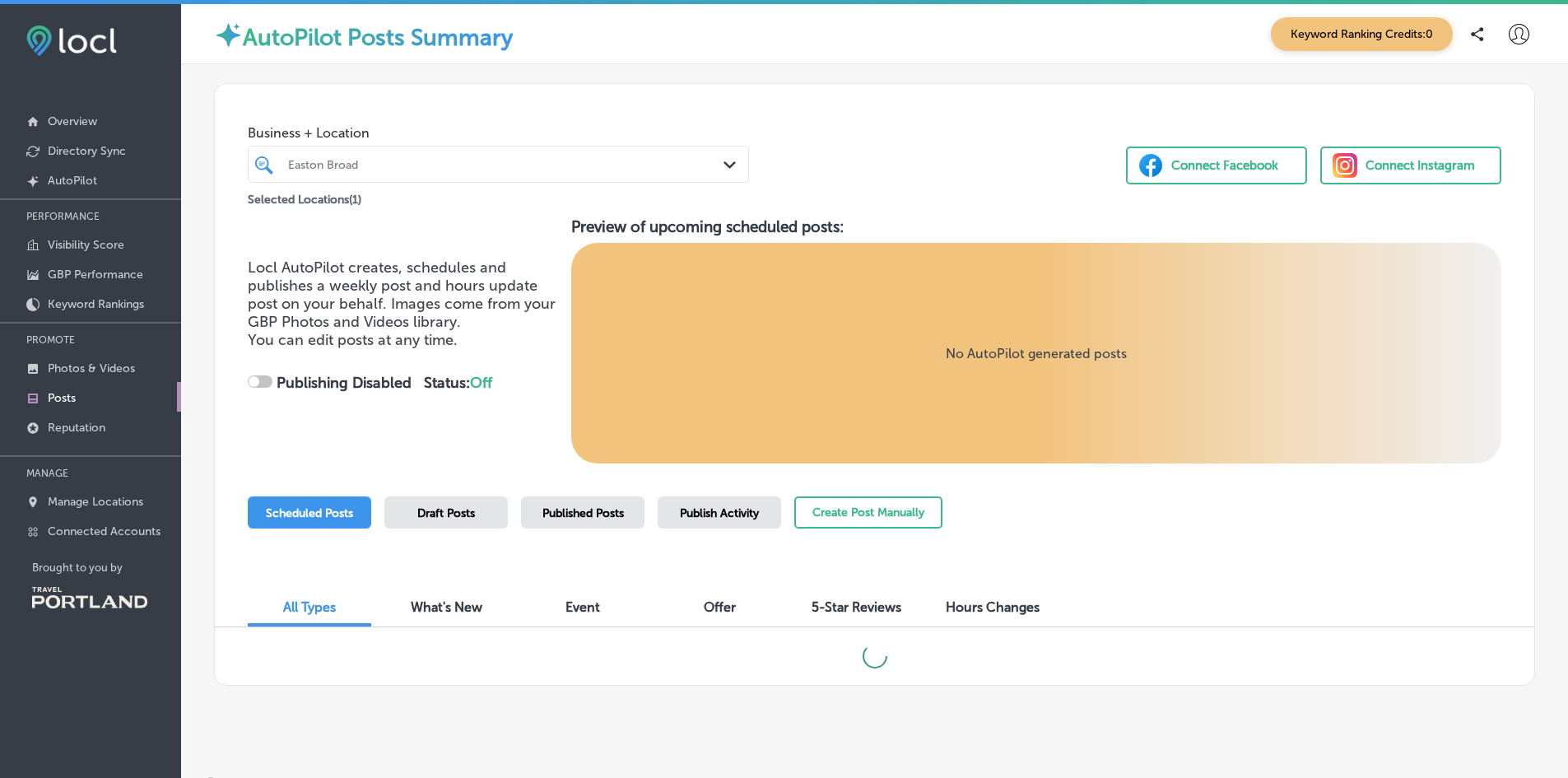
checkbox input "true"
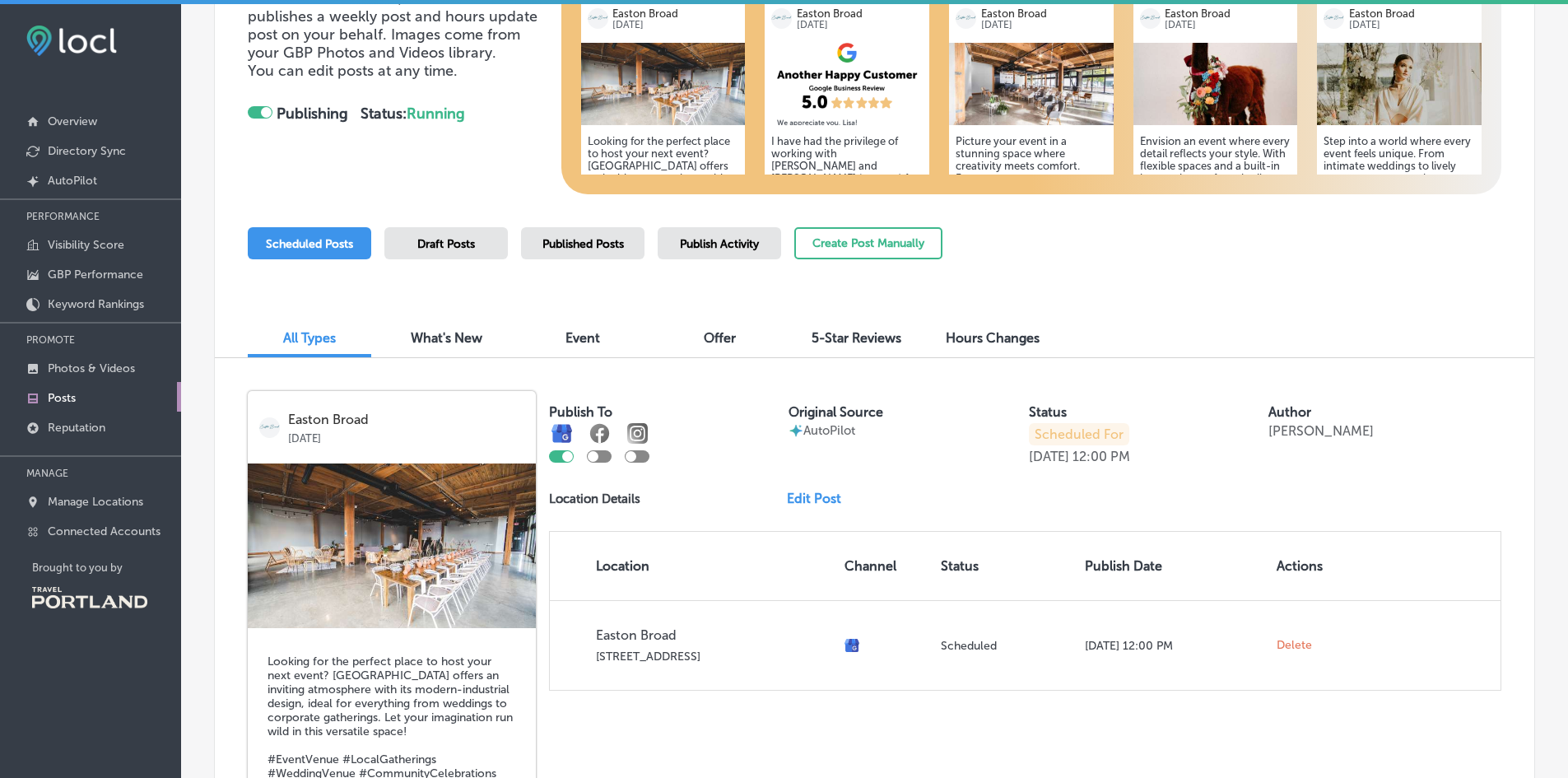
scroll to position [270, 0]
click at [711, 333] on span "Offer" at bounding box center [720, 337] width 32 height 15
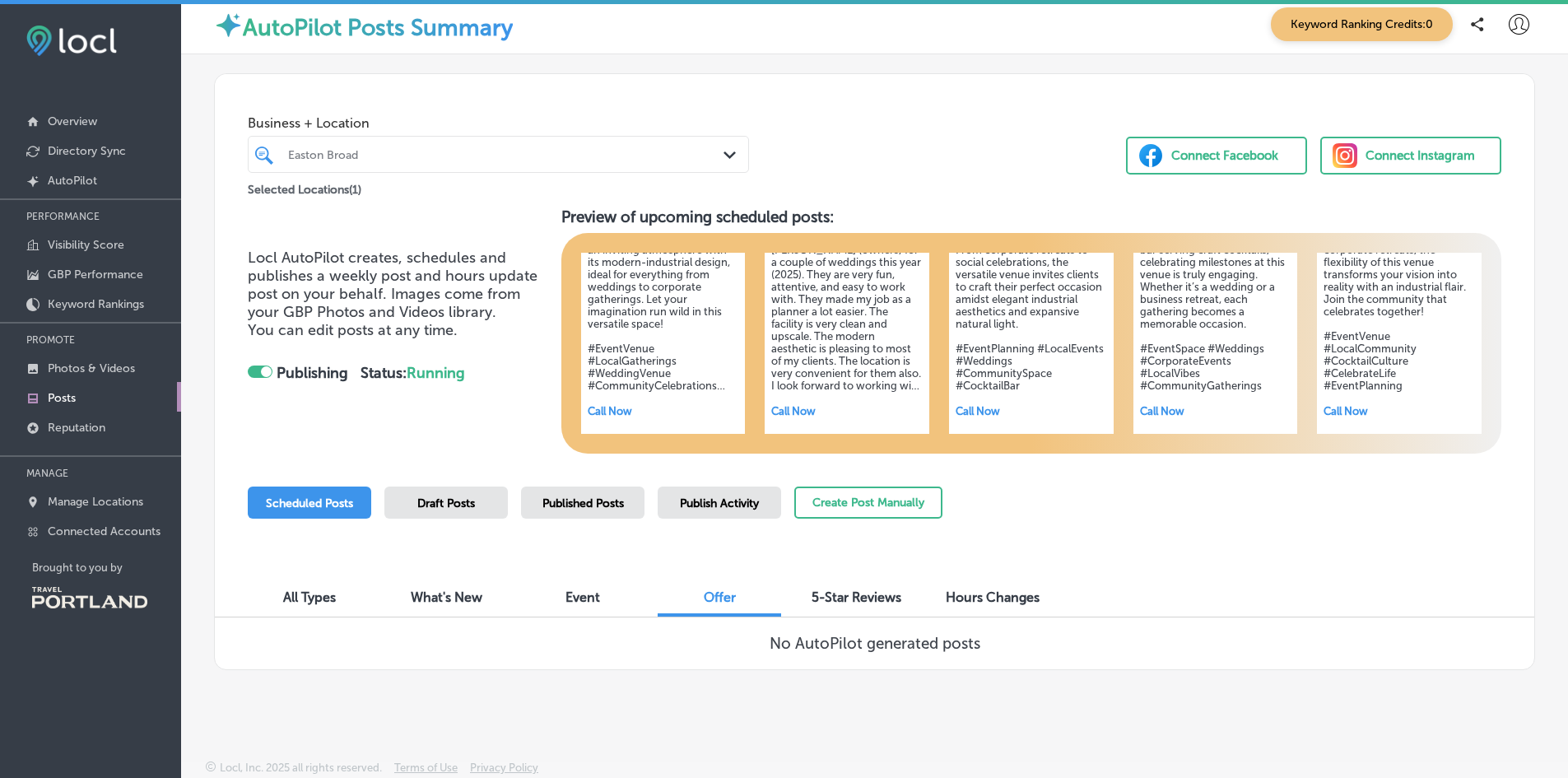
scroll to position [4, 0]
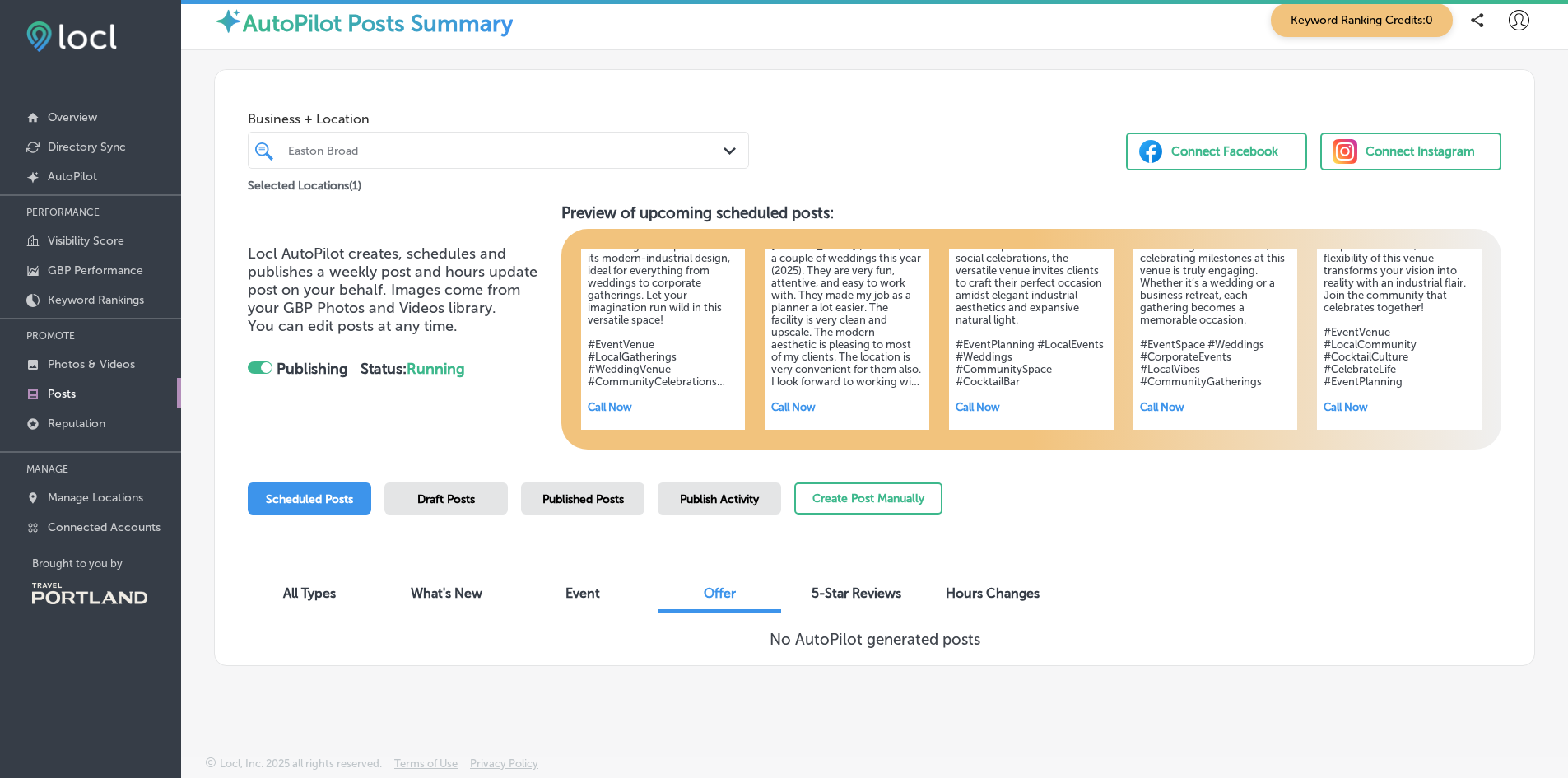
click at [339, 588] on div "All Types" at bounding box center [309, 594] width 123 height 35
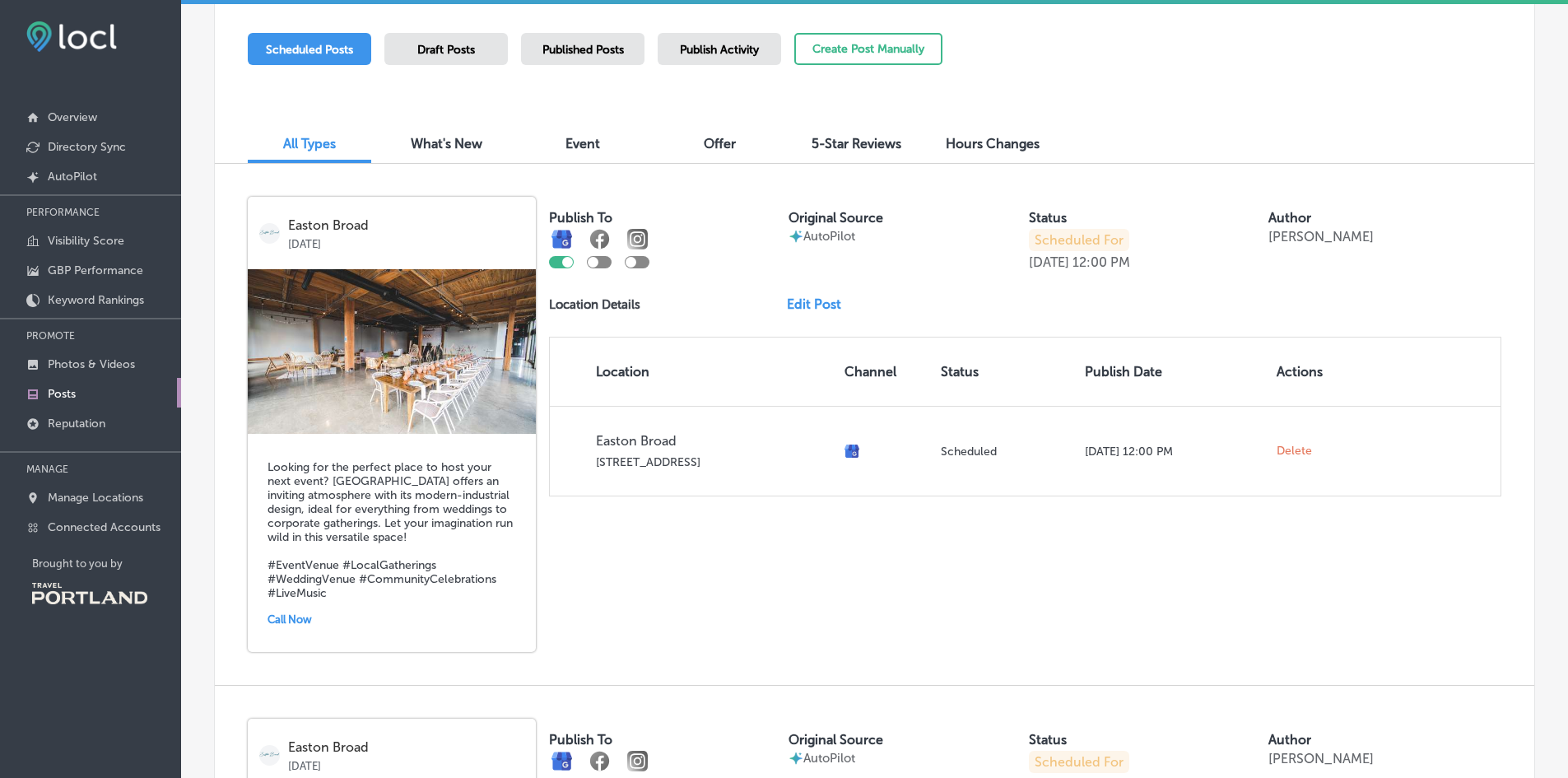
scroll to position [462, 0]
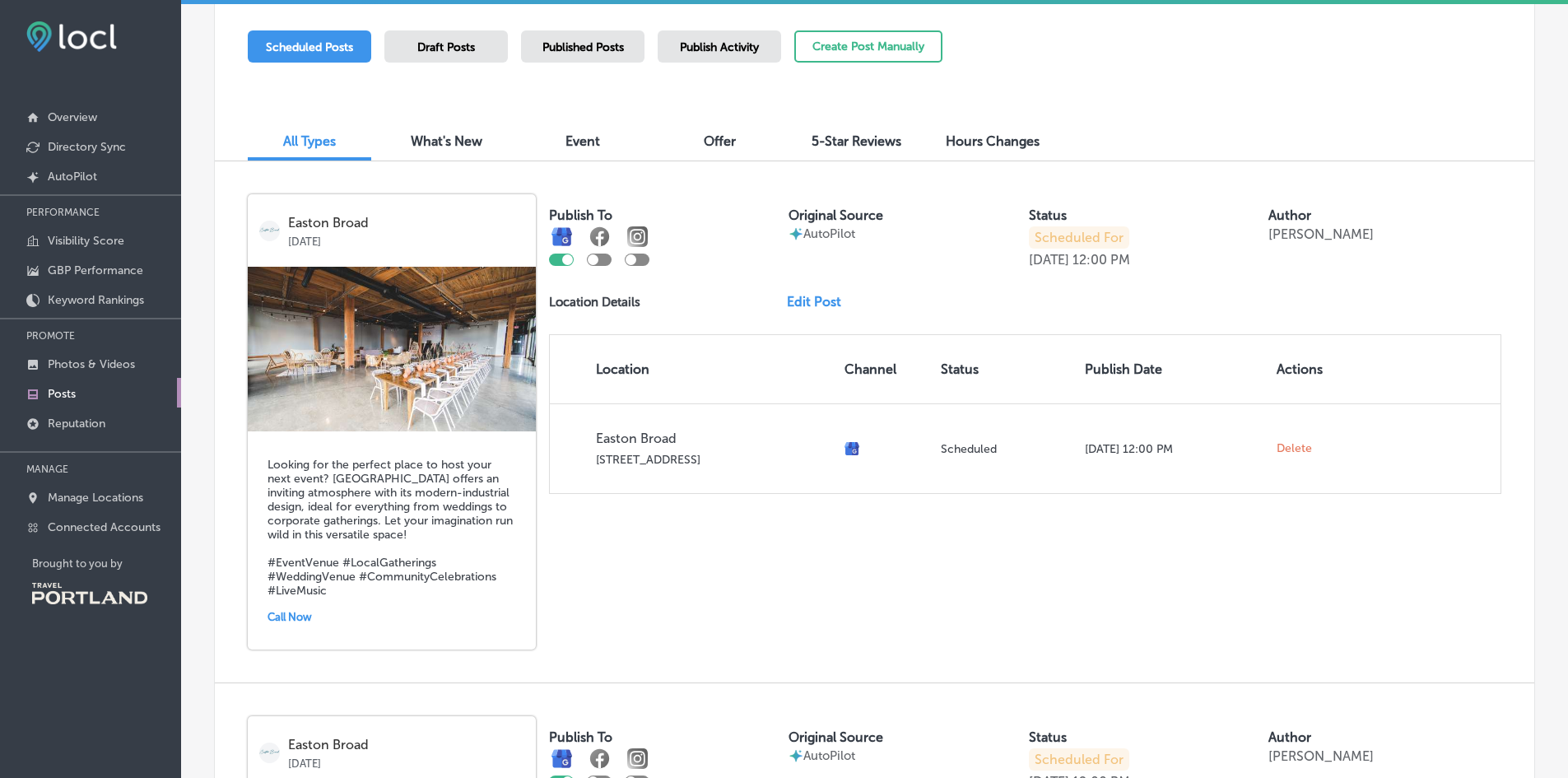
click at [284, 622] on div "Call Now" at bounding box center [392, 617] width 249 height 26
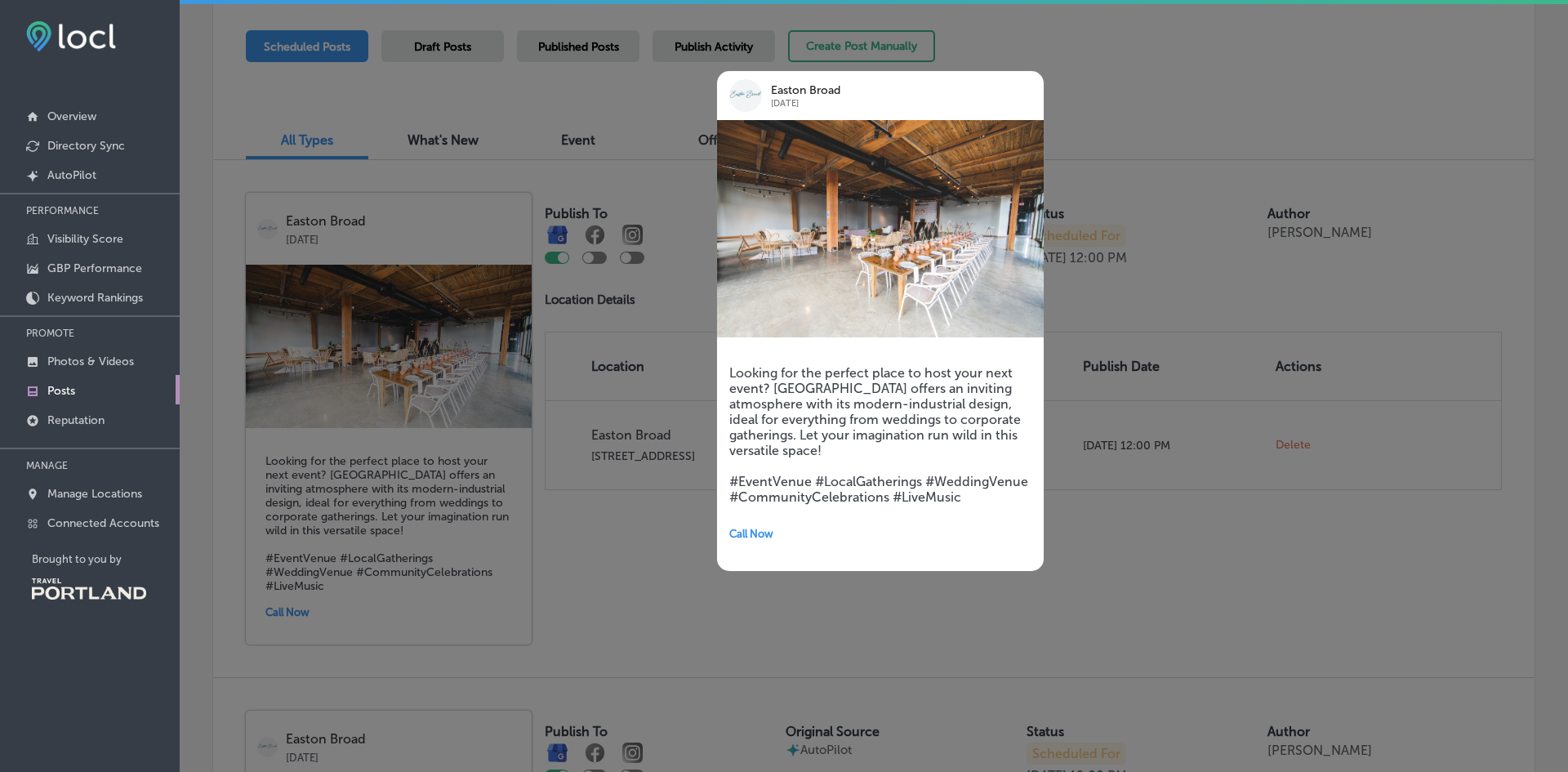
click at [535, 539] on div at bounding box center [784, 386] width 1568 height 772
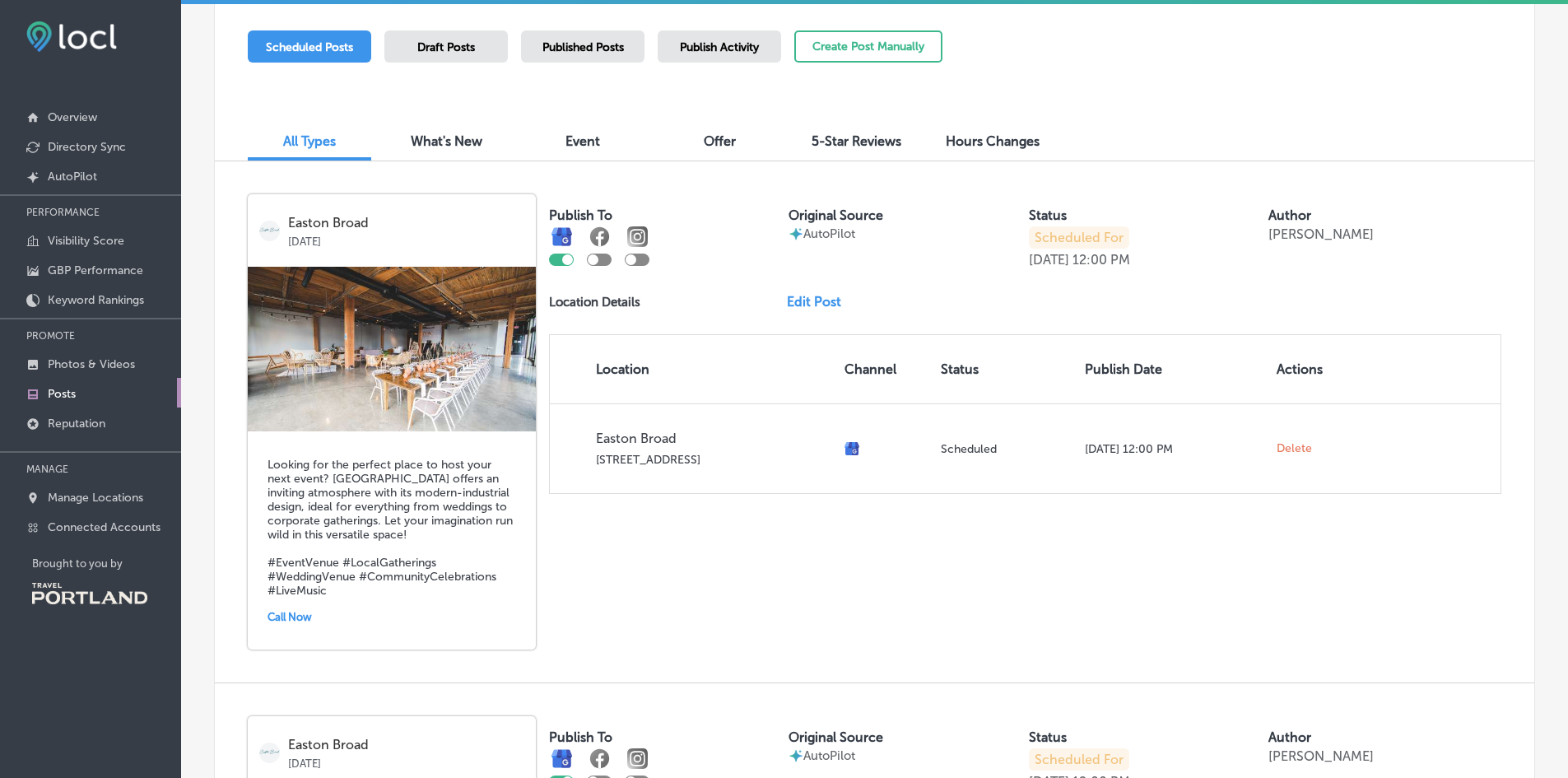
click at [808, 303] on link "Edit Post" at bounding box center [820, 302] width 68 height 15
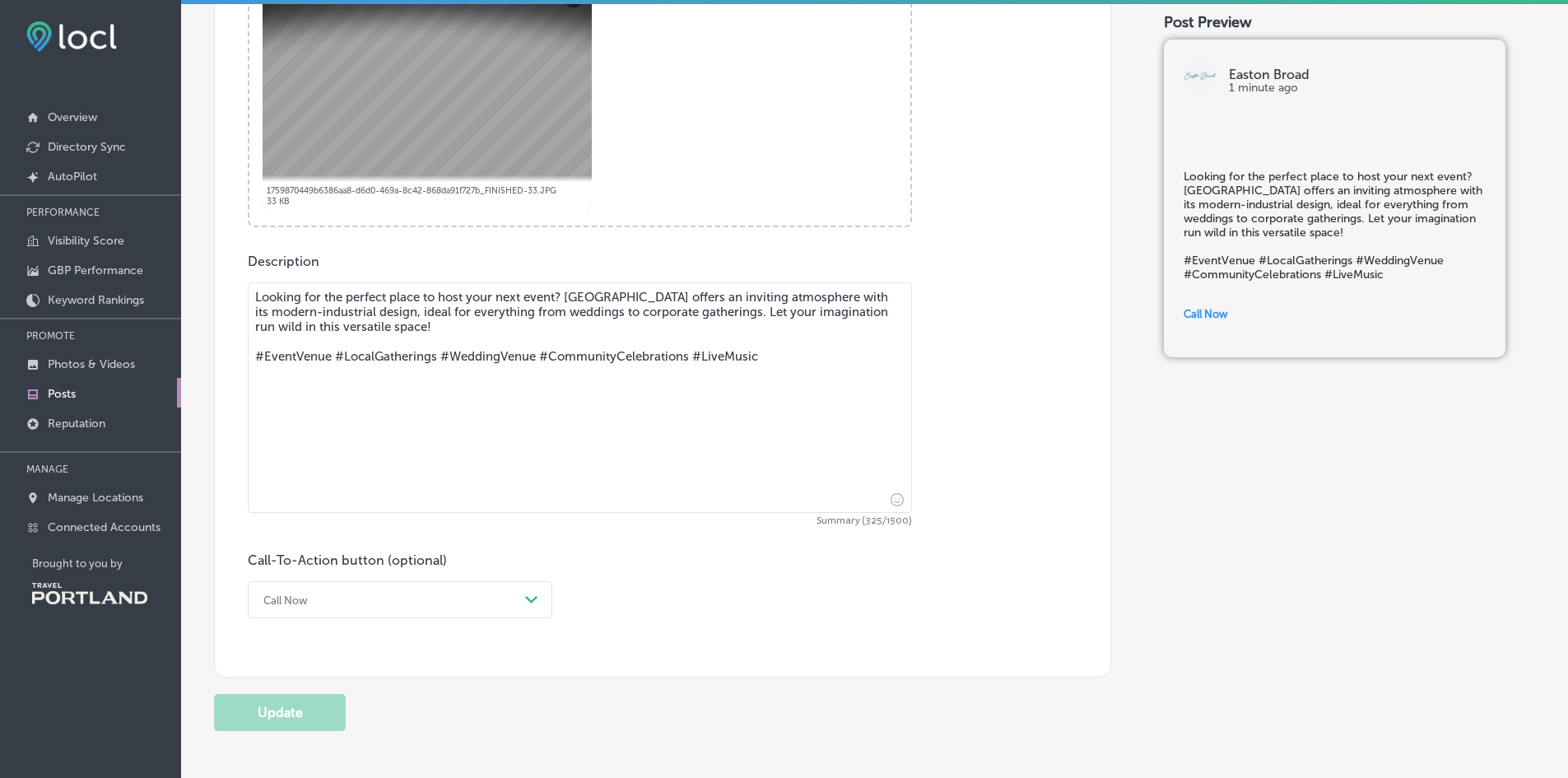
scroll to position [770, 0]
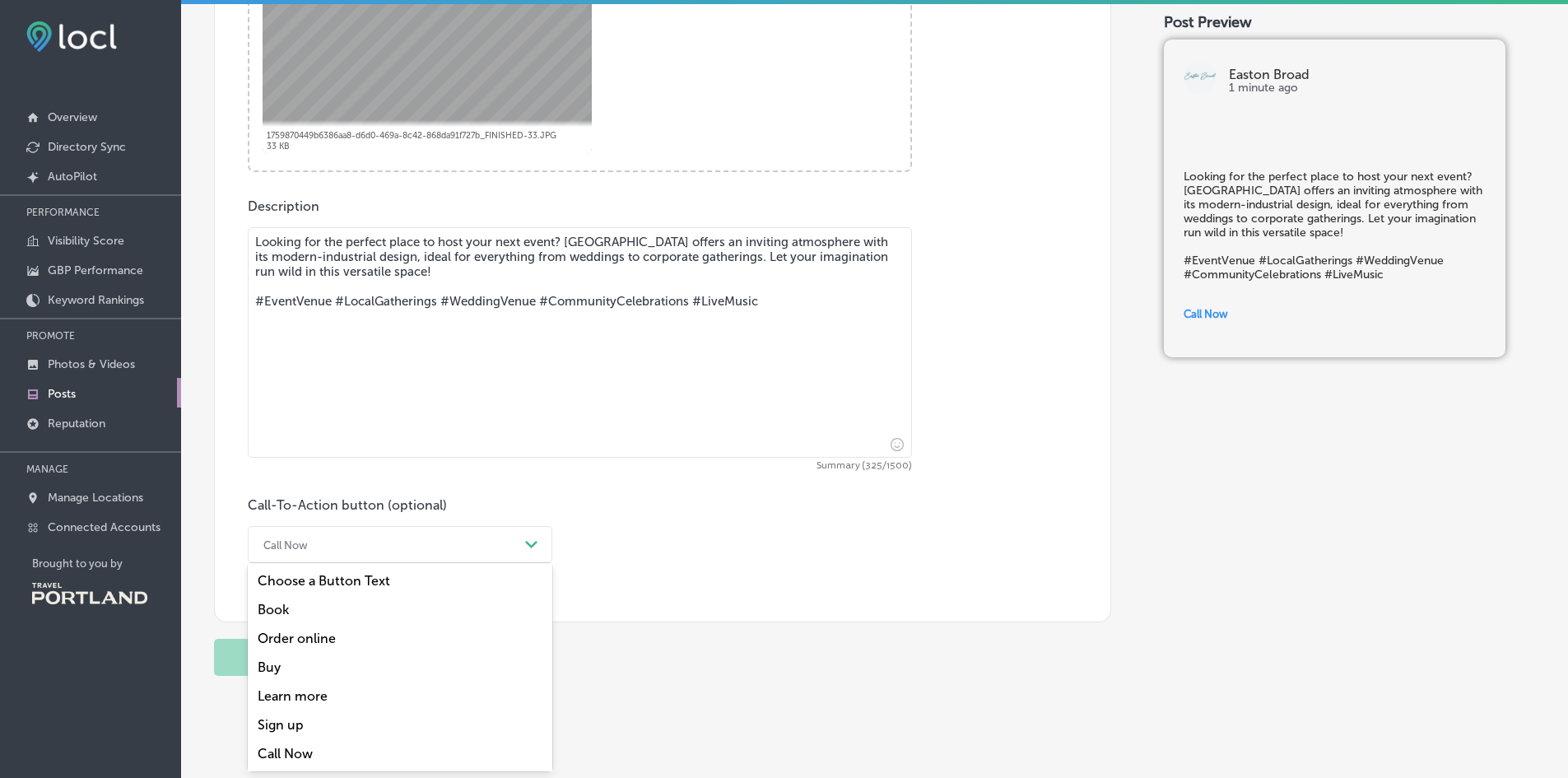
click at [303, 563] on div "option Book focused, 2 of 7. 7 results available. Use Up and Down to choose opt…" at bounding box center [400, 544] width 304 height 37
click at [304, 693] on div "Learn more" at bounding box center [400, 696] width 304 height 29
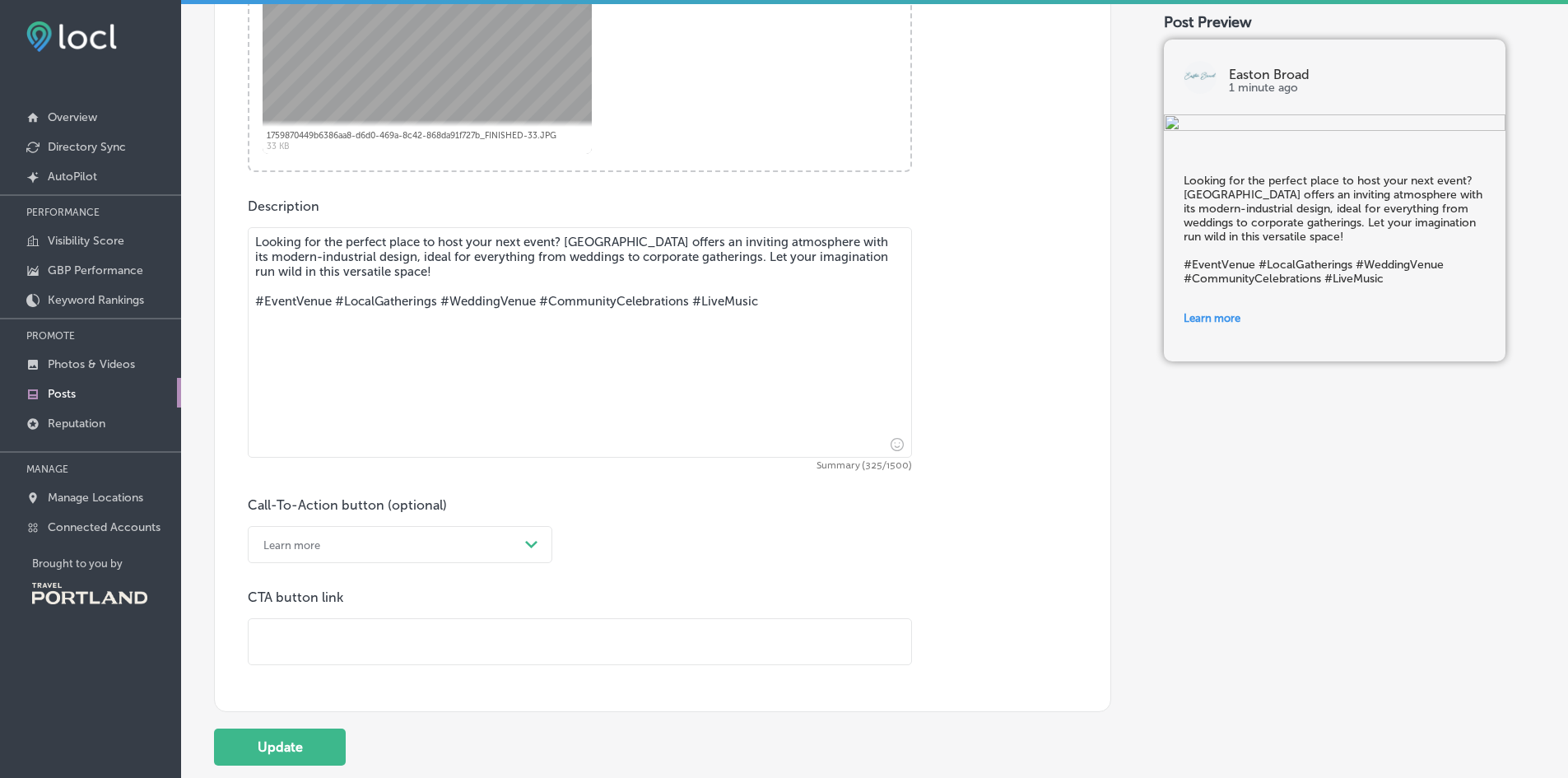
click at [298, 651] on input "text" at bounding box center [580, 641] width 663 height 45
type input "[URL][DOMAIN_NAME]"
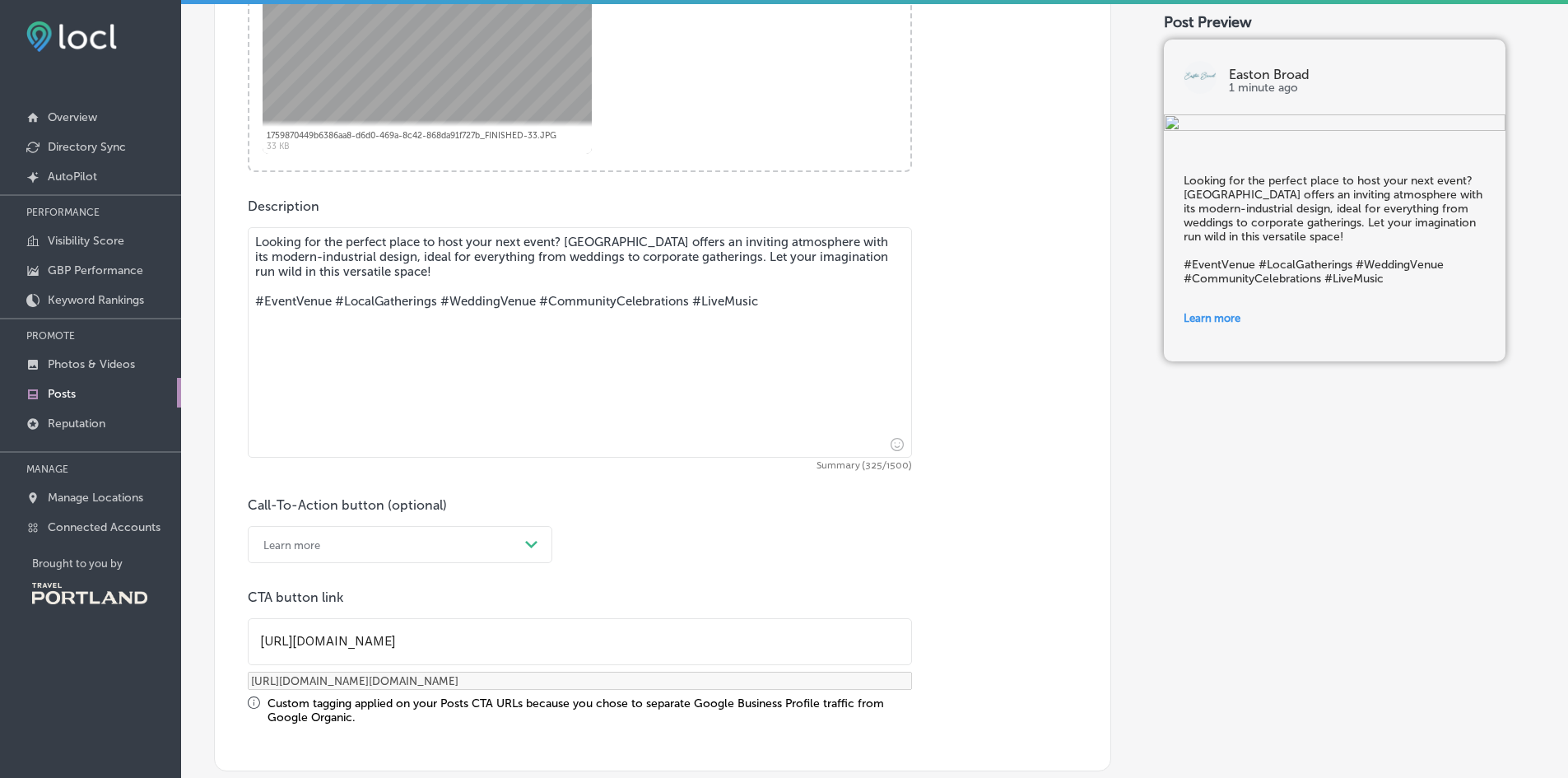
scroll to position [962, 0]
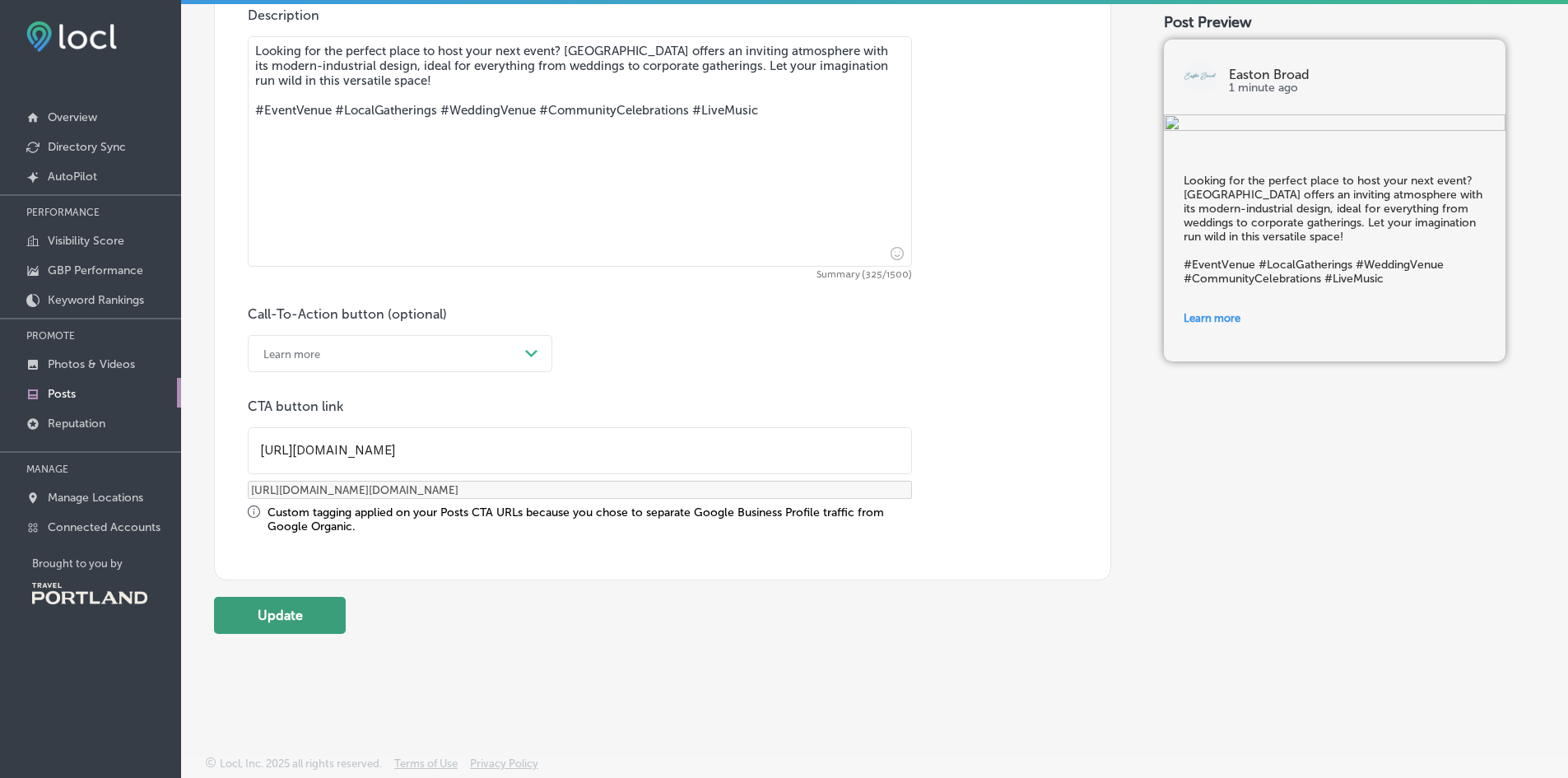
click at [281, 623] on button "Update" at bounding box center [280, 615] width 132 height 37
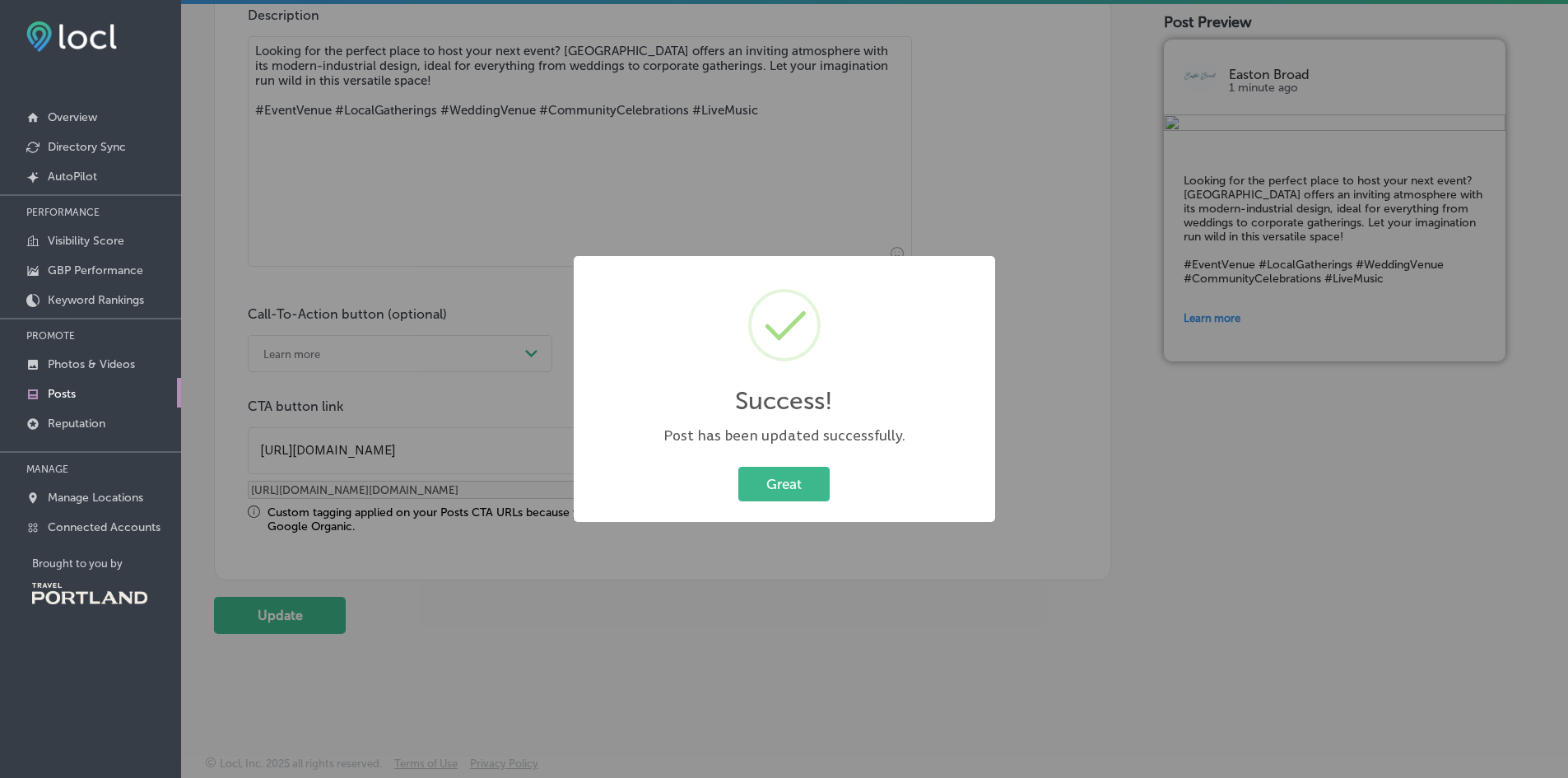
click at [733, 498] on div "Great Cancel" at bounding box center [784, 484] width 388 height 43
click at [750, 493] on button "Great" at bounding box center [784, 483] width 91 height 33
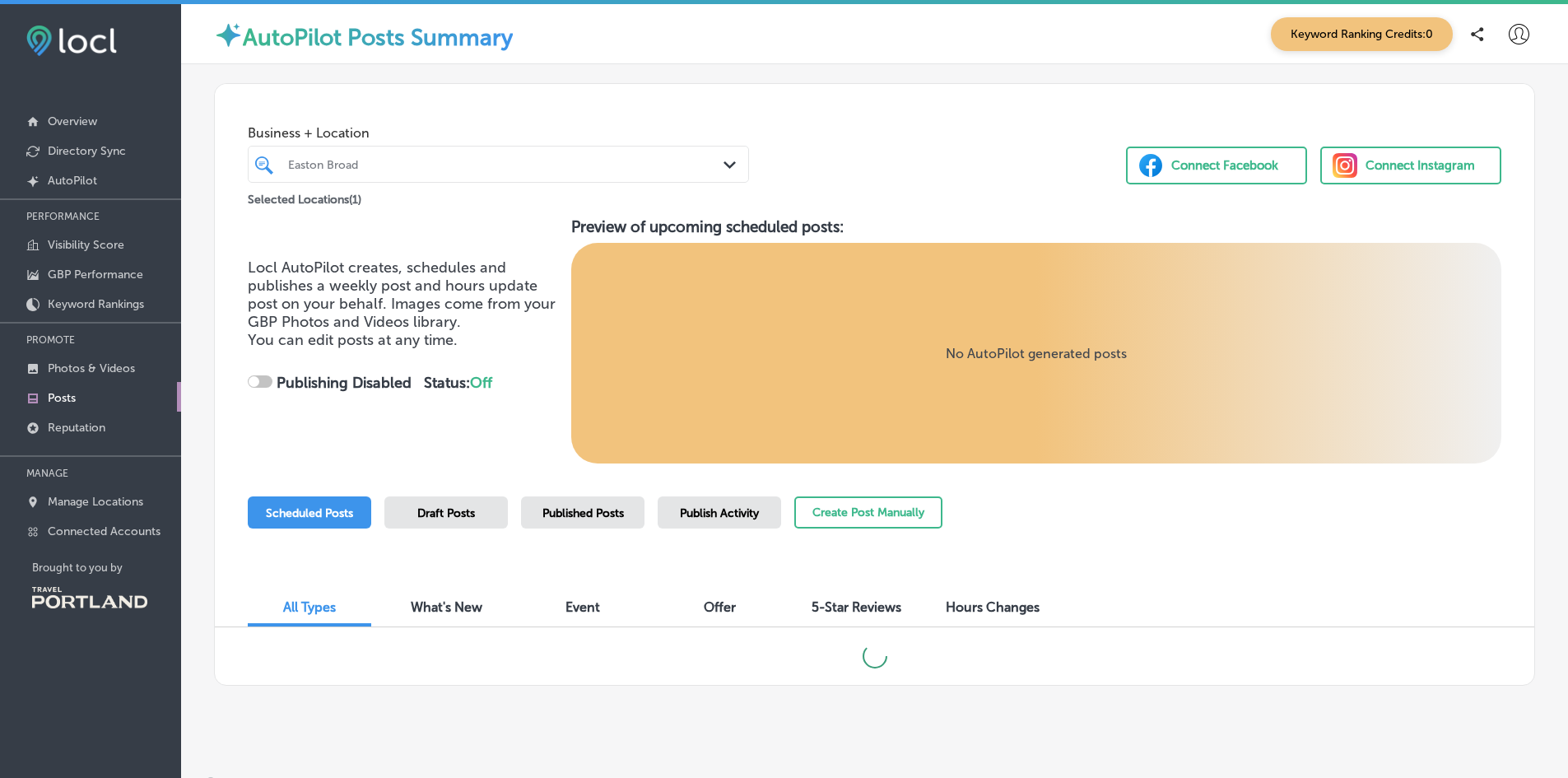
checkbox input "true"
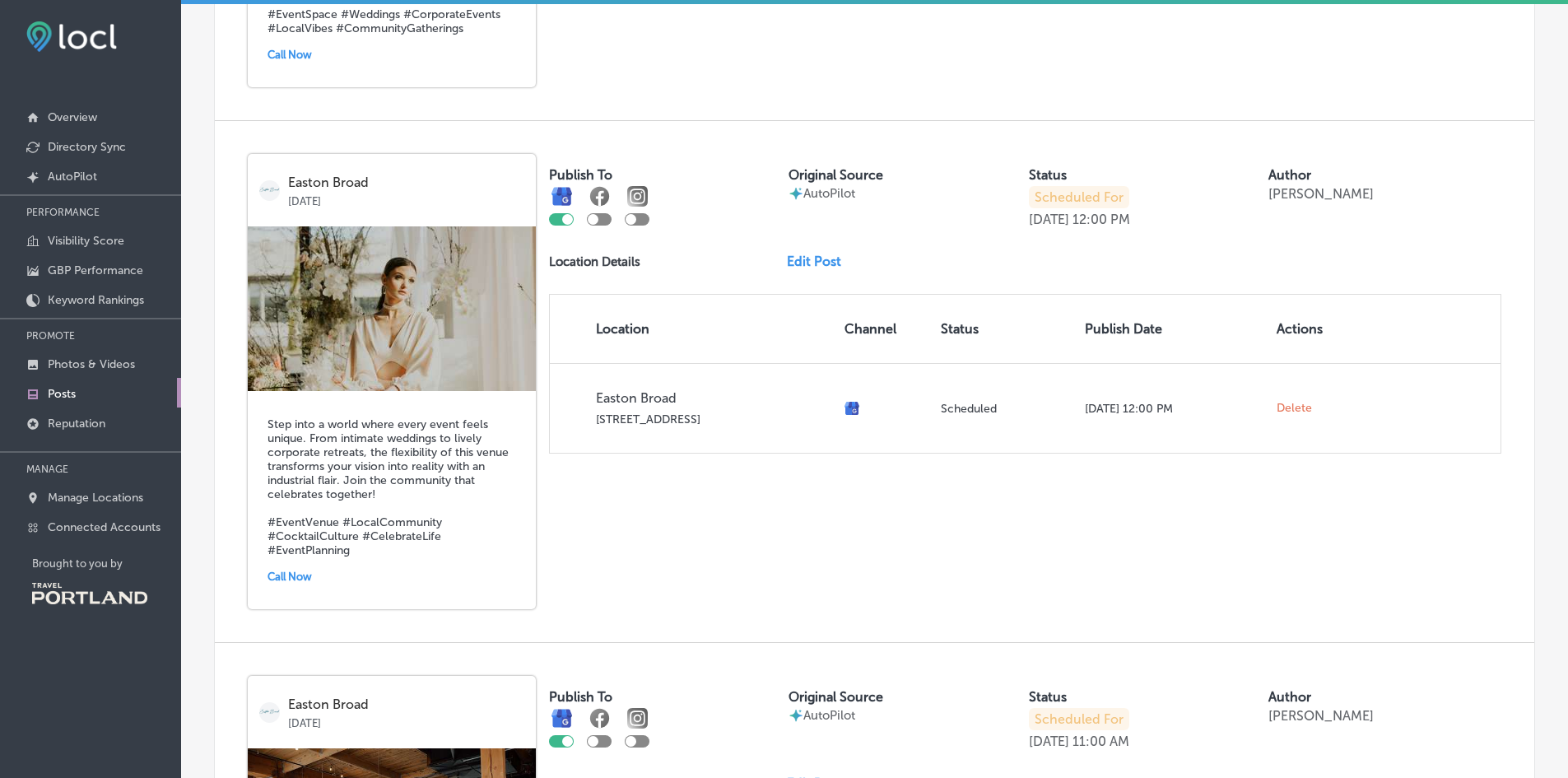
scroll to position [2605, 0]
click at [796, 252] on link "Edit Post" at bounding box center [820, 260] width 68 height 15
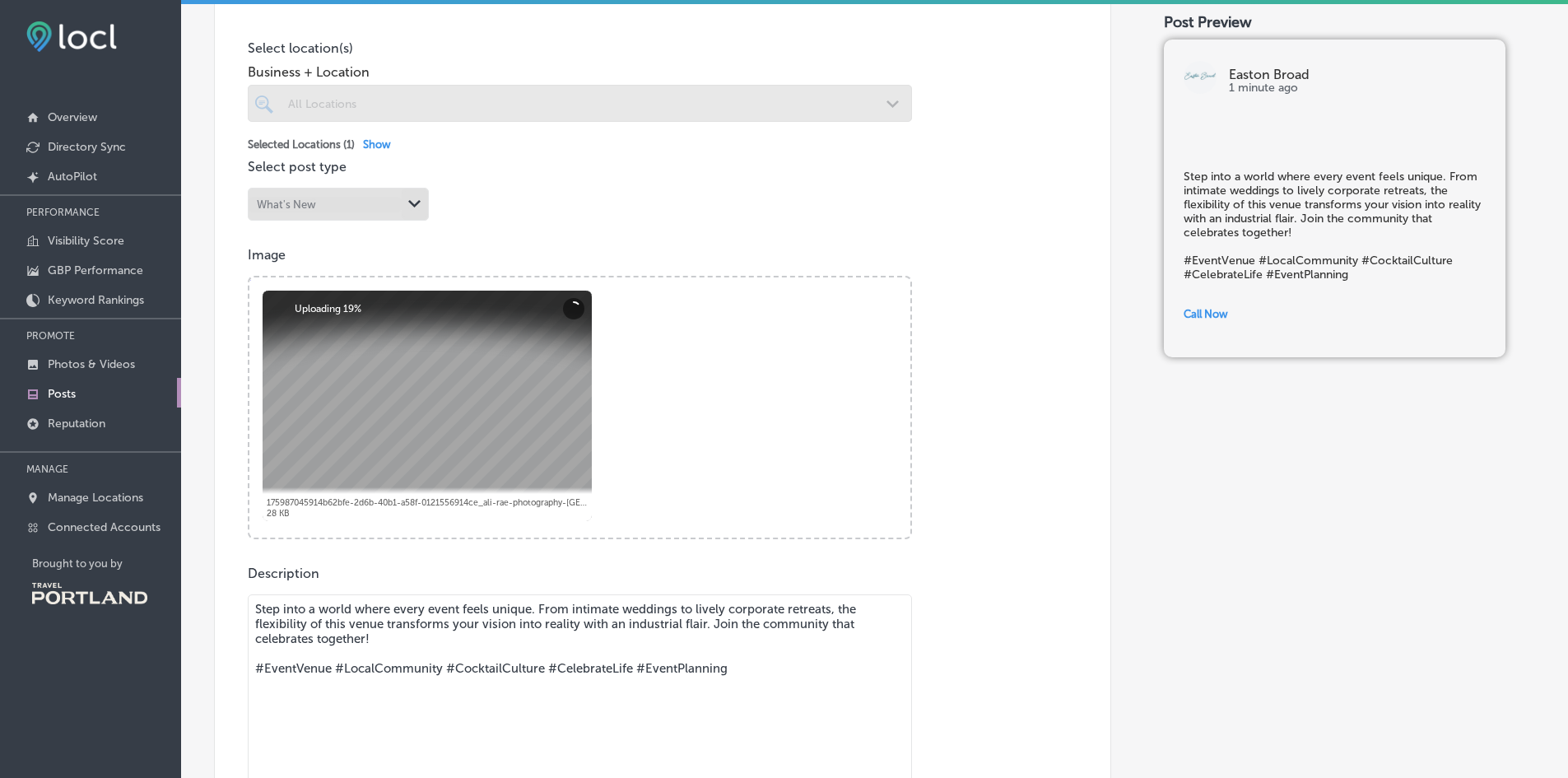
scroll to position [403, 0]
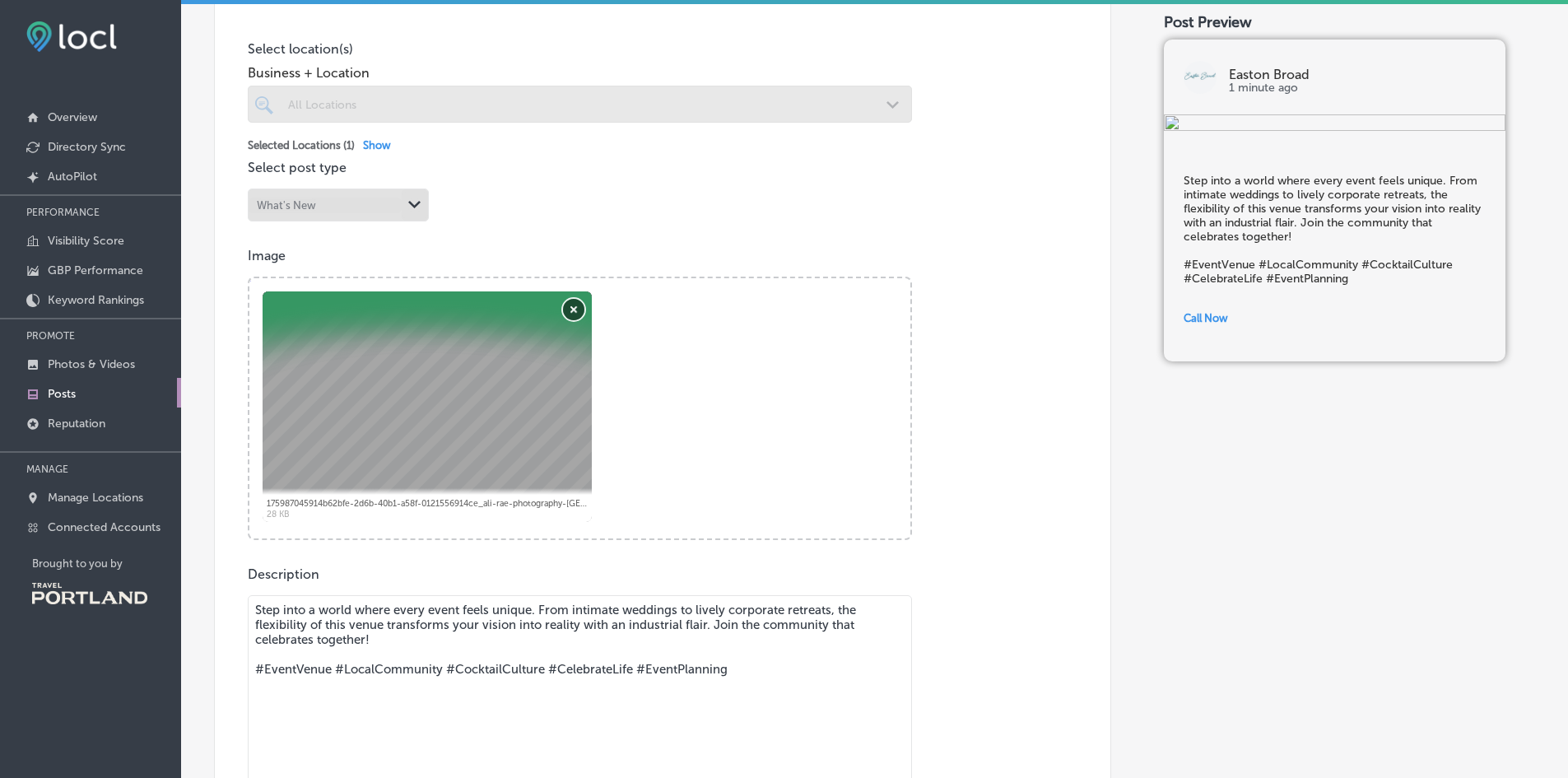
click at [574, 312] on button "Remove" at bounding box center [574, 309] width 21 height 21
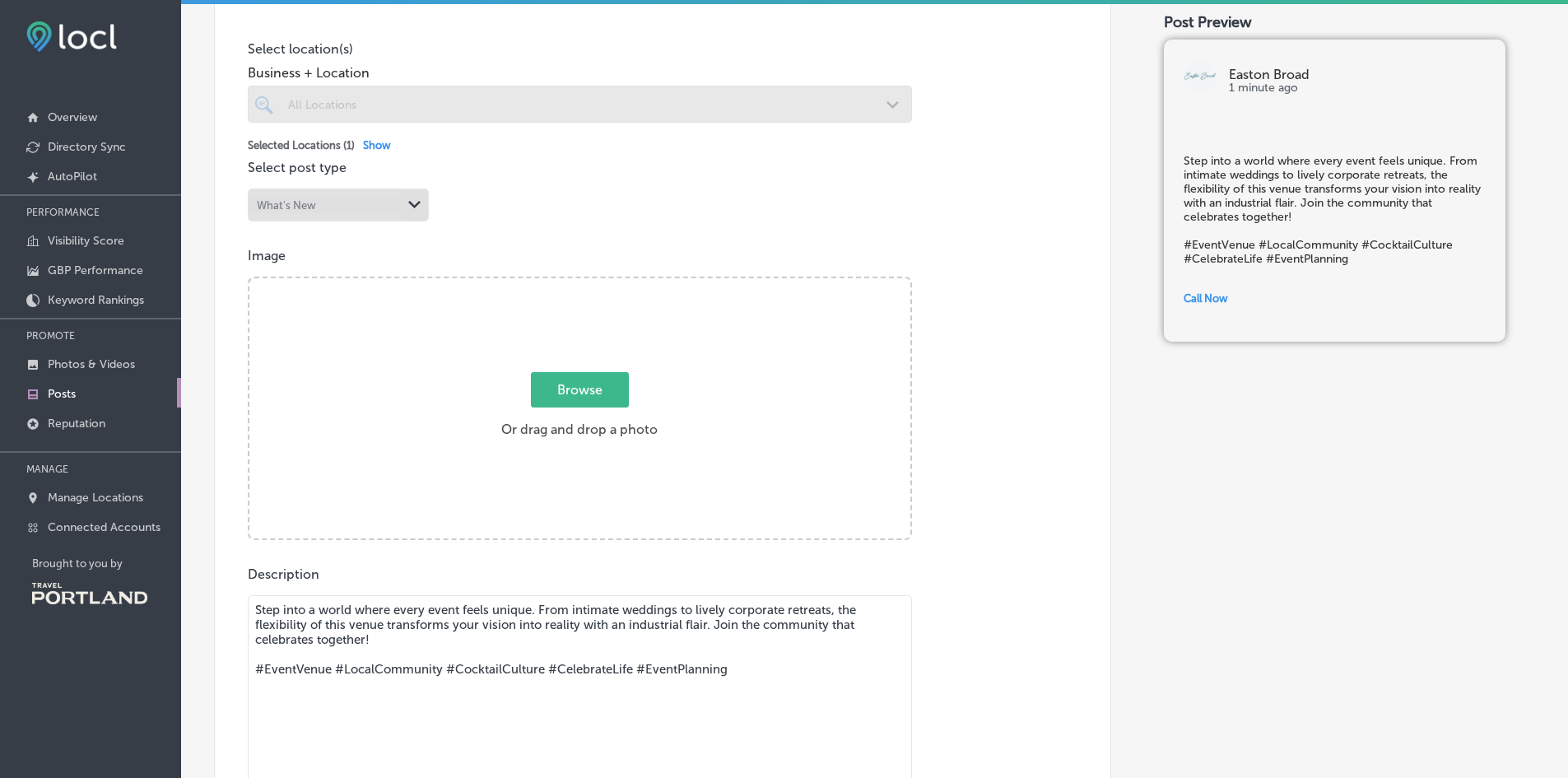
click at [578, 392] on span "Browse" at bounding box center [580, 389] width 98 height 35
click at [578, 283] on input "Browse Or drag and drop a photo" at bounding box center [580, 280] width 661 height 5
type input "C:\fakepath\img-0060.jpg"
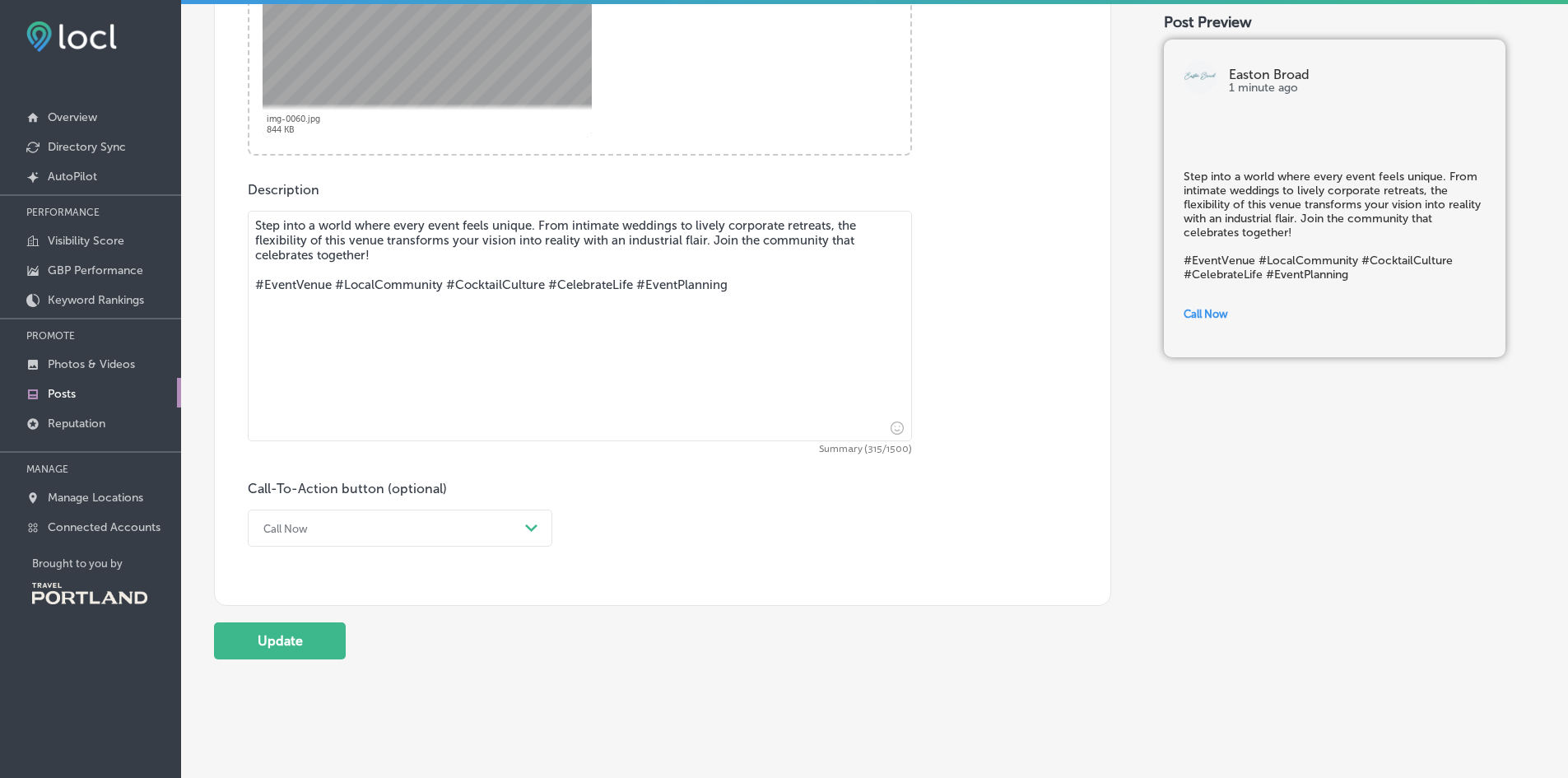
scroll to position [787, 0]
click at [294, 626] on button "Update" at bounding box center [280, 639] width 132 height 37
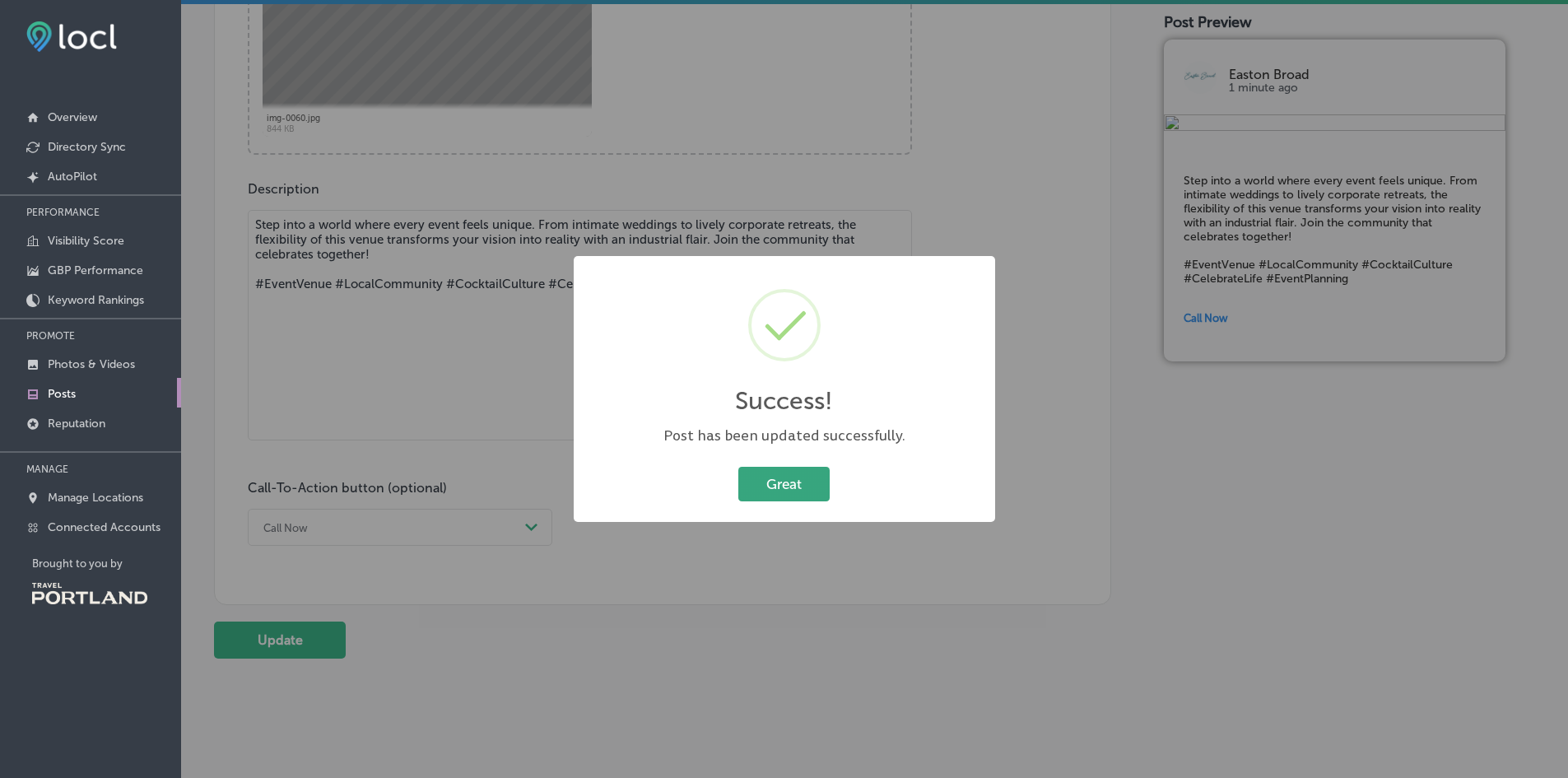
click at [808, 479] on button "Great" at bounding box center [784, 483] width 91 height 33
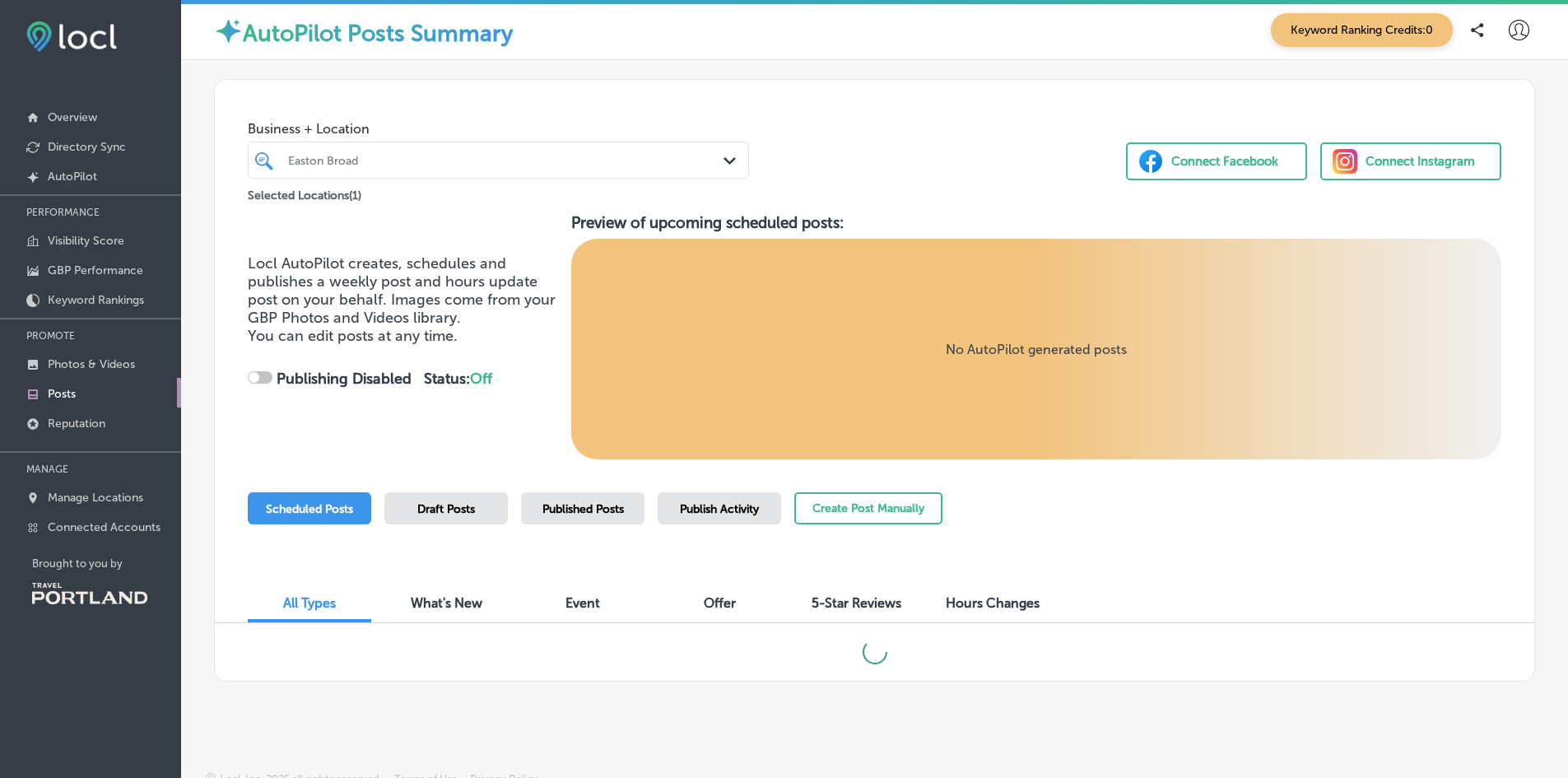
checkbox input "true"
